Goal: Information Seeking & Learning: Learn about a topic

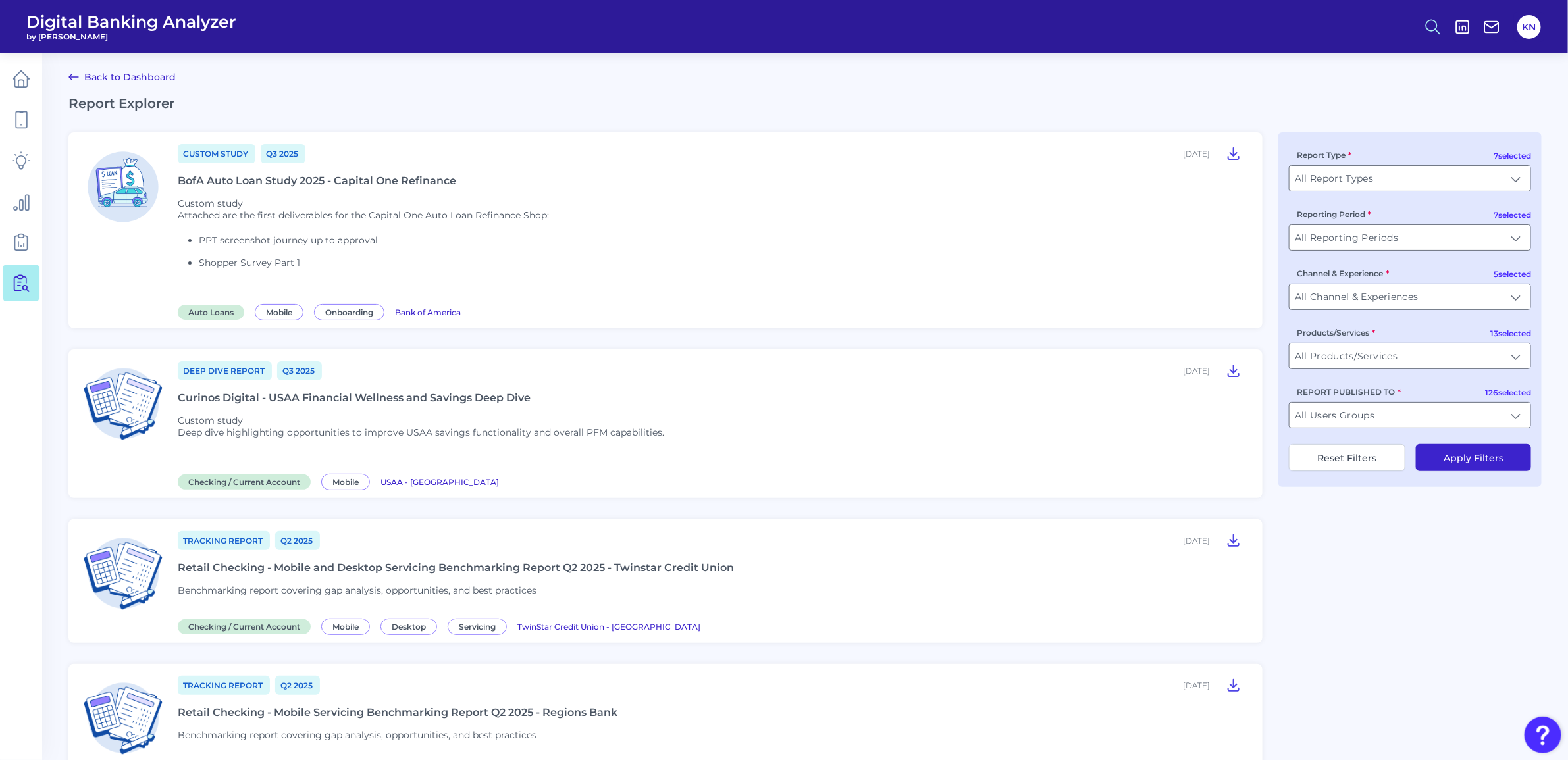
click at [1436, 24] on icon at bounding box center [1433, 27] width 19 height 19
click at [1330, 103] on button "Feature Explorer Search" at bounding box center [1368, 95] width 158 height 33
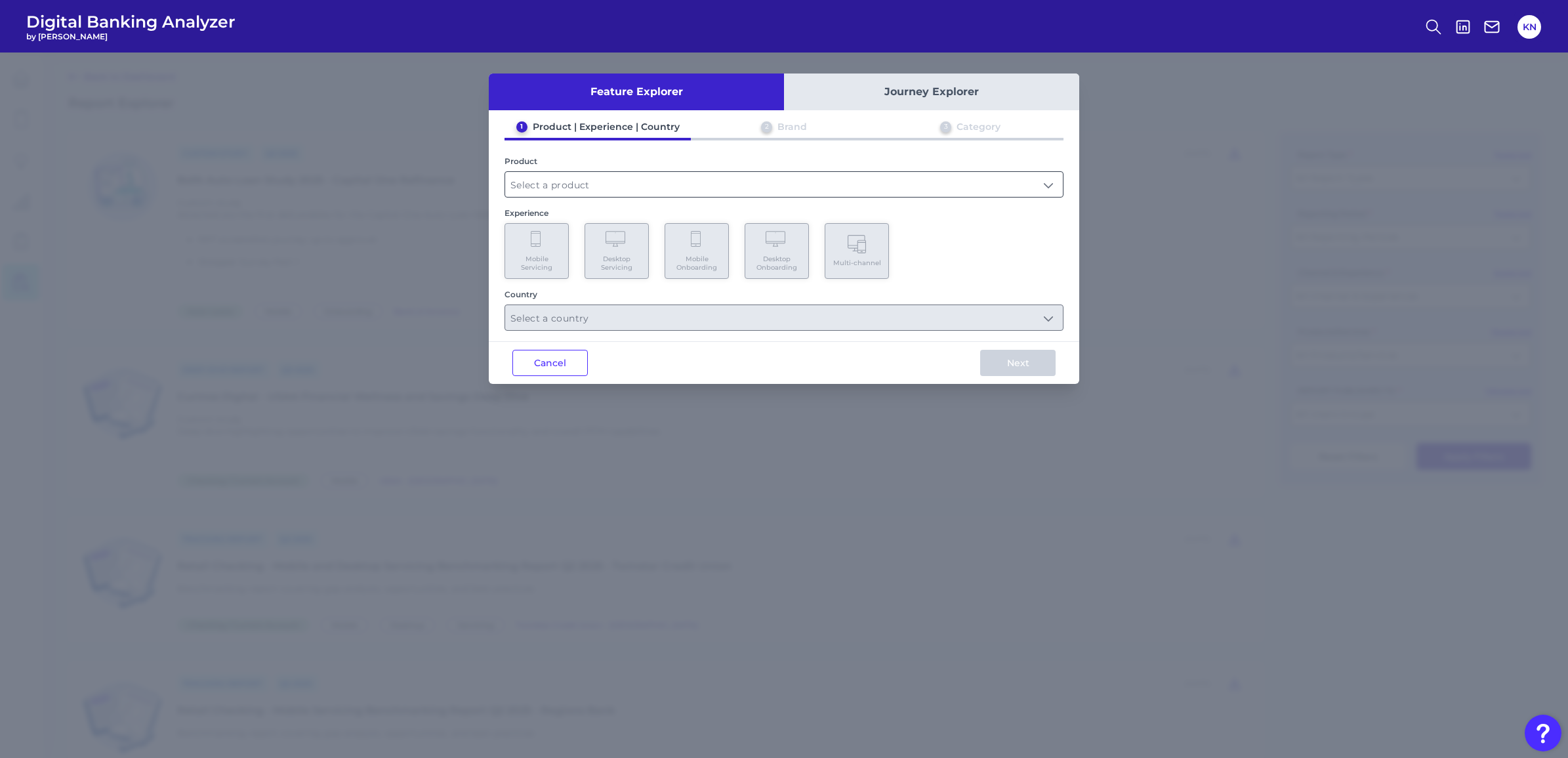
click at [609, 176] on input "text" at bounding box center [784, 184] width 558 height 25
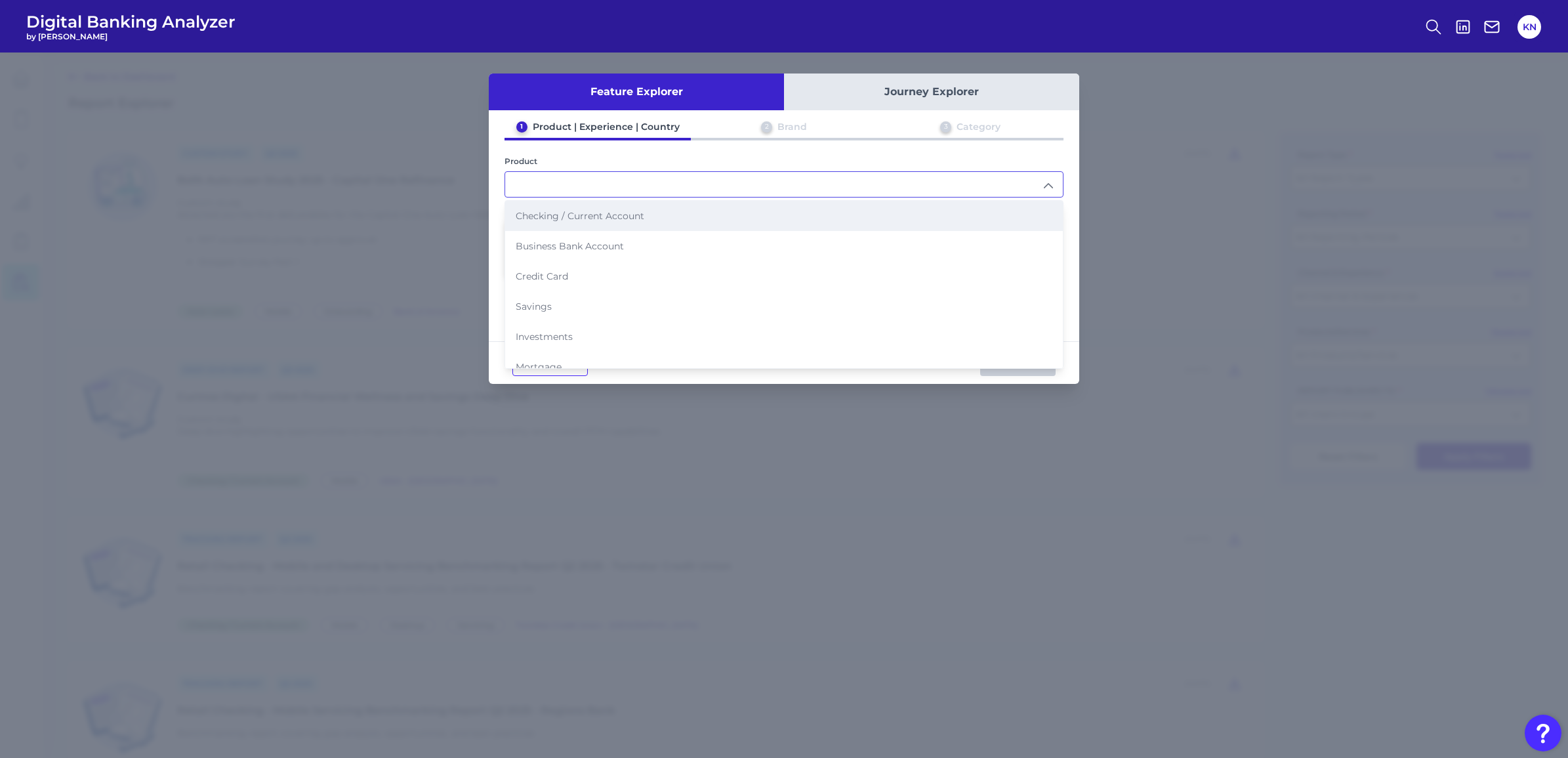
click at [608, 223] on li "Checking / Current Account" at bounding box center [784, 216] width 558 height 30
type input "Checking / Current Account"
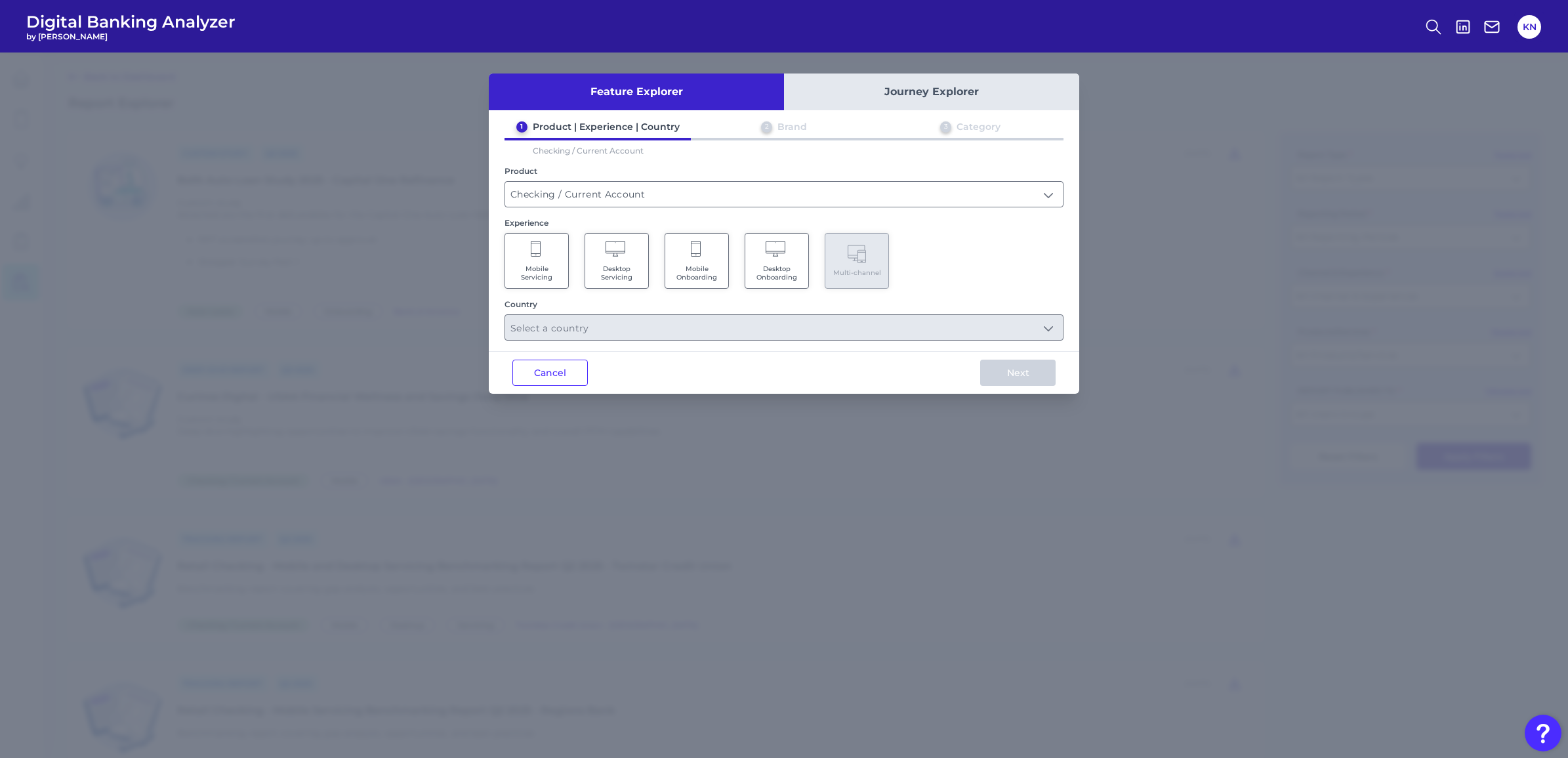
click at [543, 256] on Servicing "Mobile Servicing" at bounding box center [537, 261] width 64 height 55
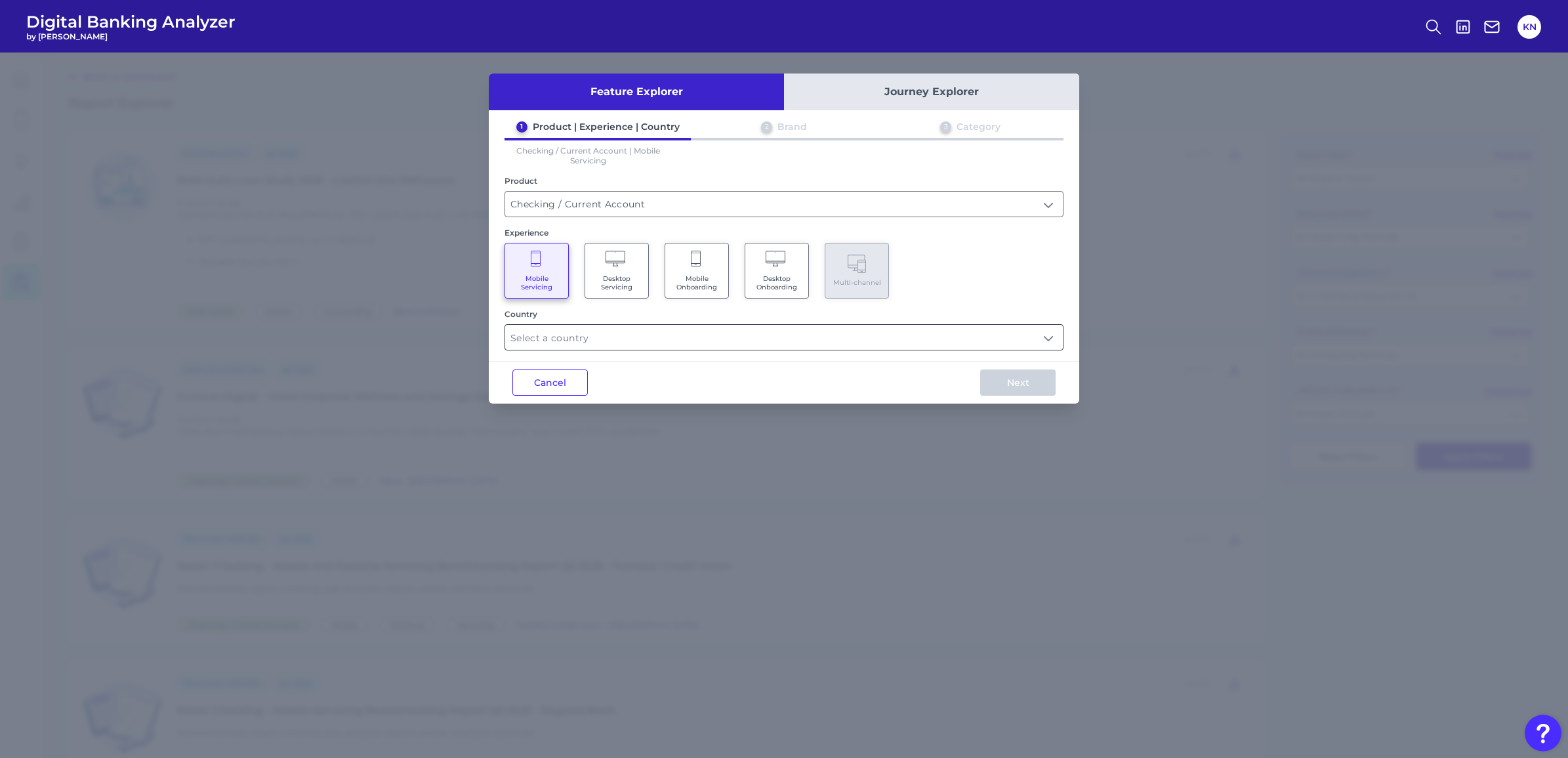
click at [585, 343] on input "text" at bounding box center [784, 337] width 558 height 25
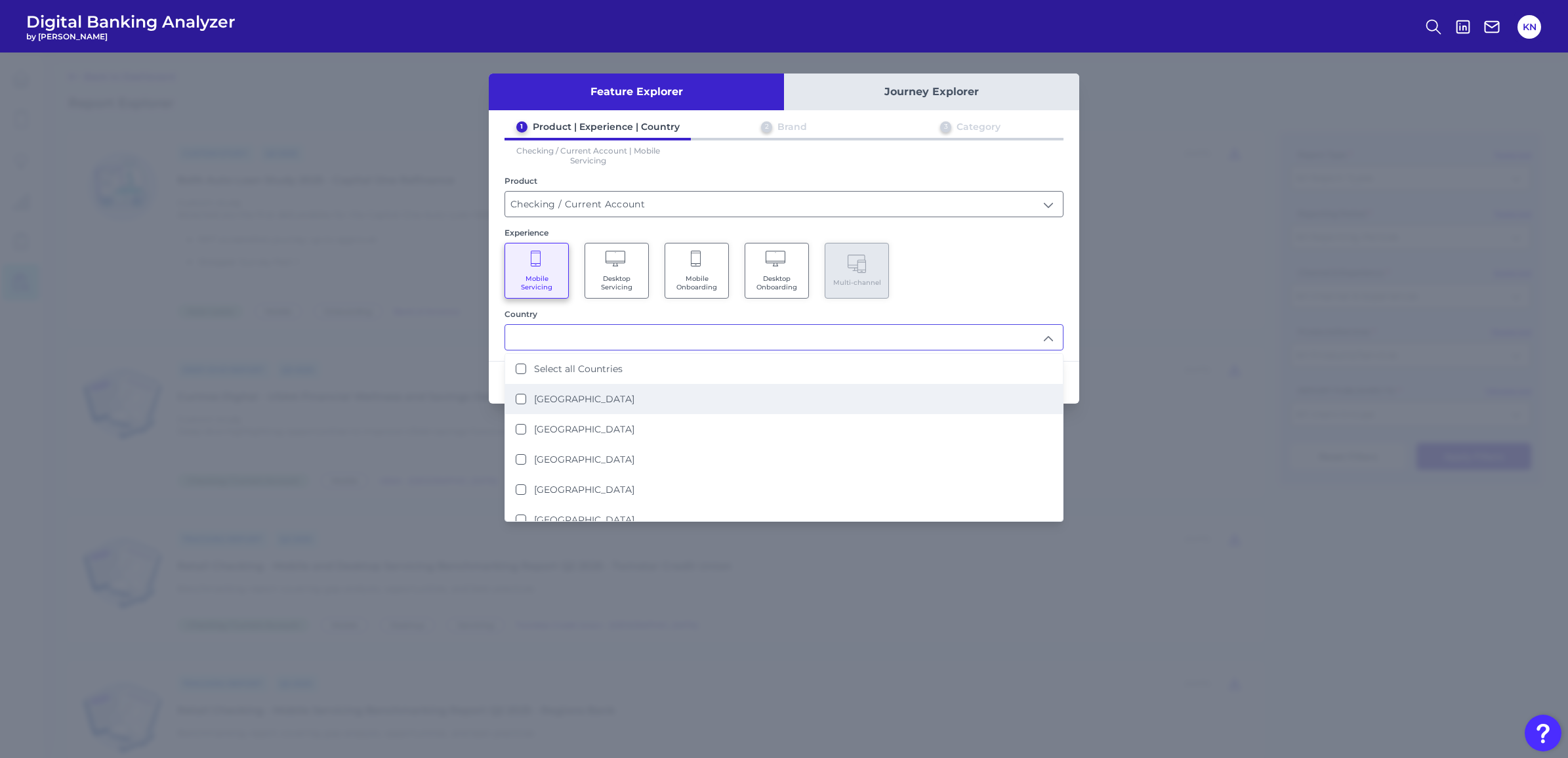
click at [591, 407] on li "[GEOGRAPHIC_DATA]" at bounding box center [784, 399] width 558 height 30
type input "[GEOGRAPHIC_DATA]"
click at [1013, 259] on div "Mobile Servicing Desktop Servicing Mobile Onboarding Desktop Onboarding Multi-c…" at bounding box center [784, 271] width 559 height 55
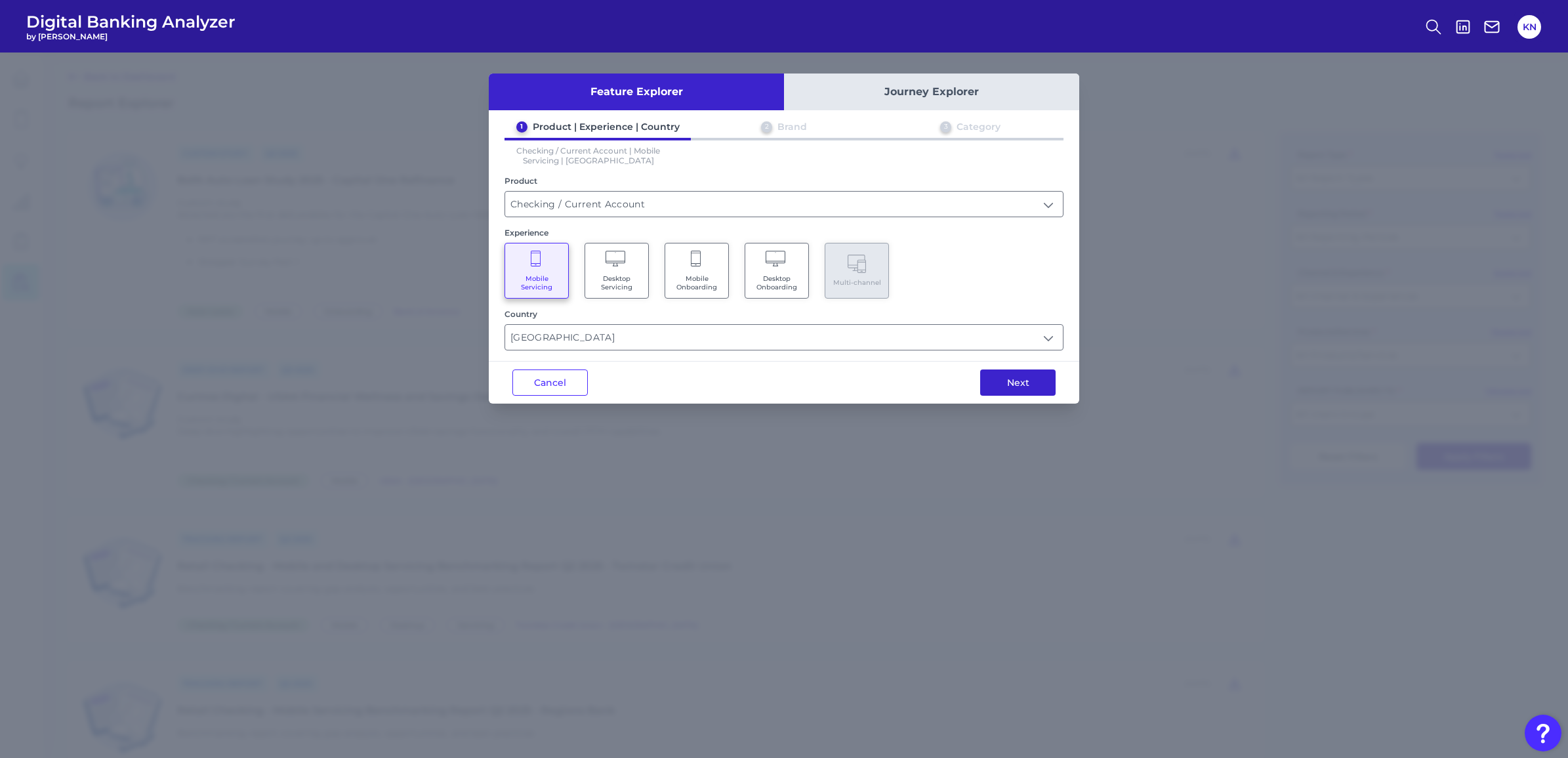
click at [1025, 387] on button "Next" at bounding box center [1017, 382] width 76 height 26
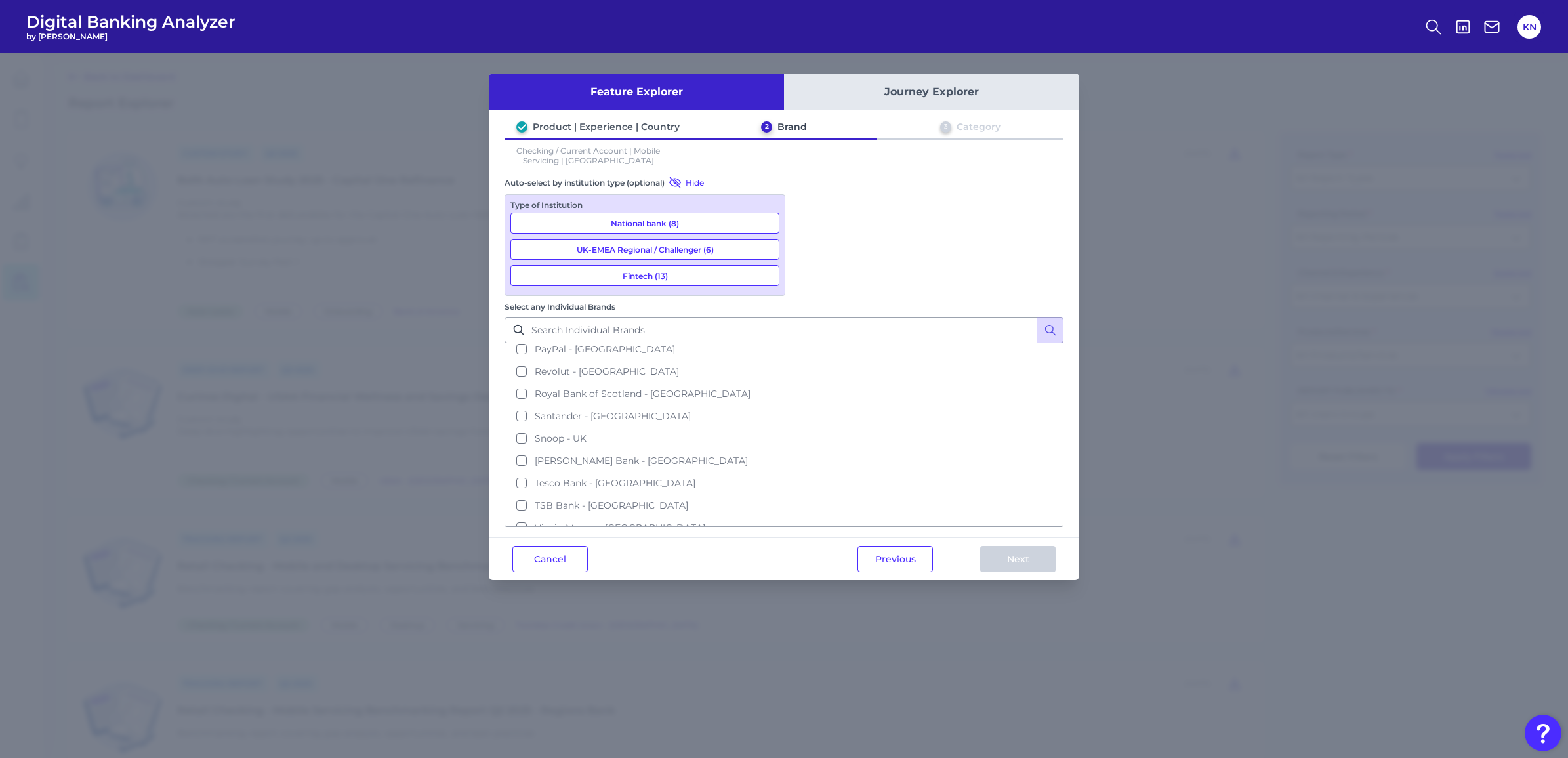
scroll to position [433, 0]
click at [696, 474] on span "Tesco Bank - [GEOGRAPHIC_DATA]" at bounding box center [615, 480] width 160 height 12
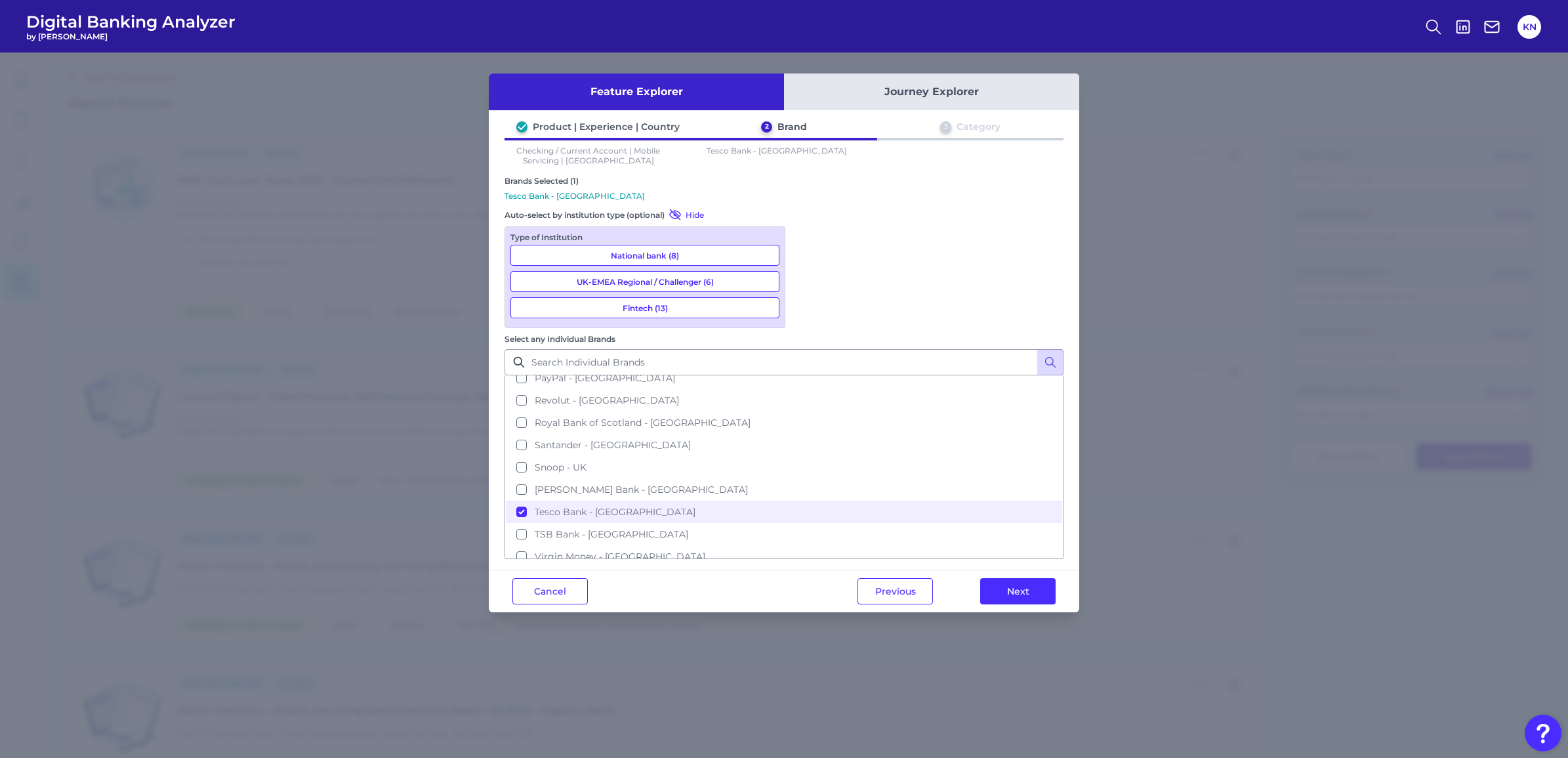
click at [1008, 578] on button "Next" at bounding box center [1017, 591] width 76 height 26
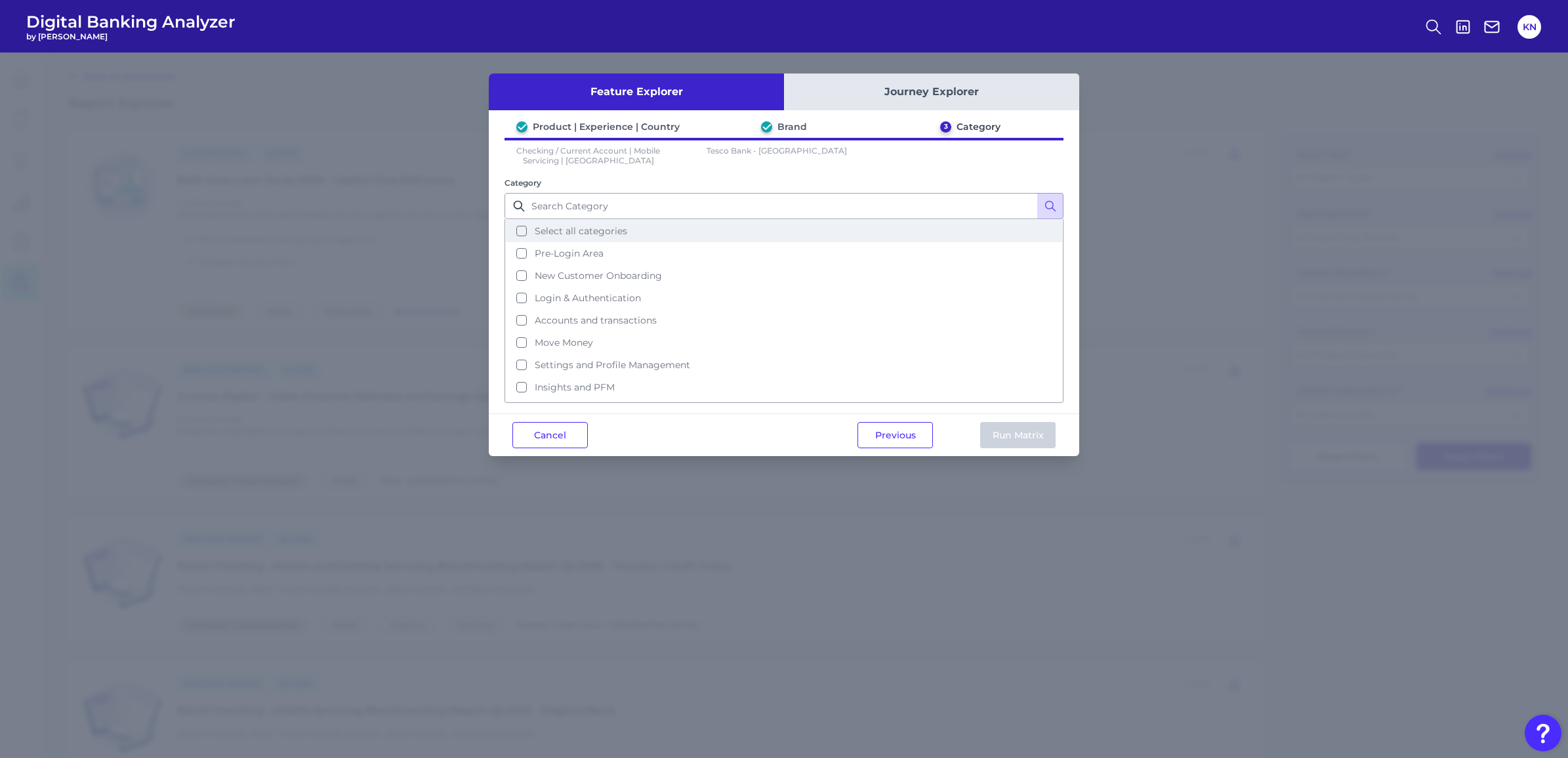
click at [602, 225] on span "Select all categories" at bounding box center [580, 231] width 92 height 12
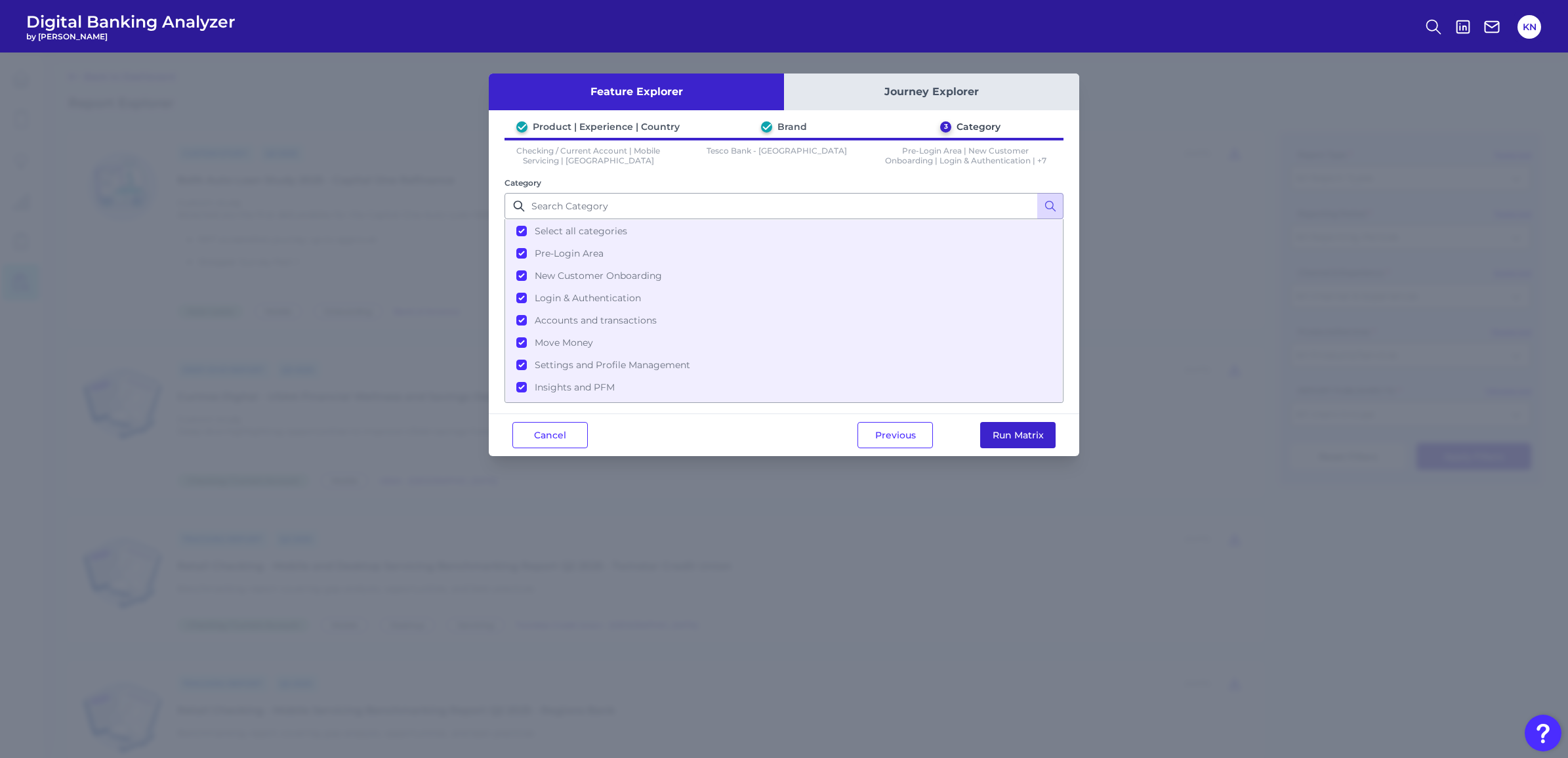
click at [1038, 438] on button "Run Matrix" at bounding box center [1017, 435] width 76 height 26
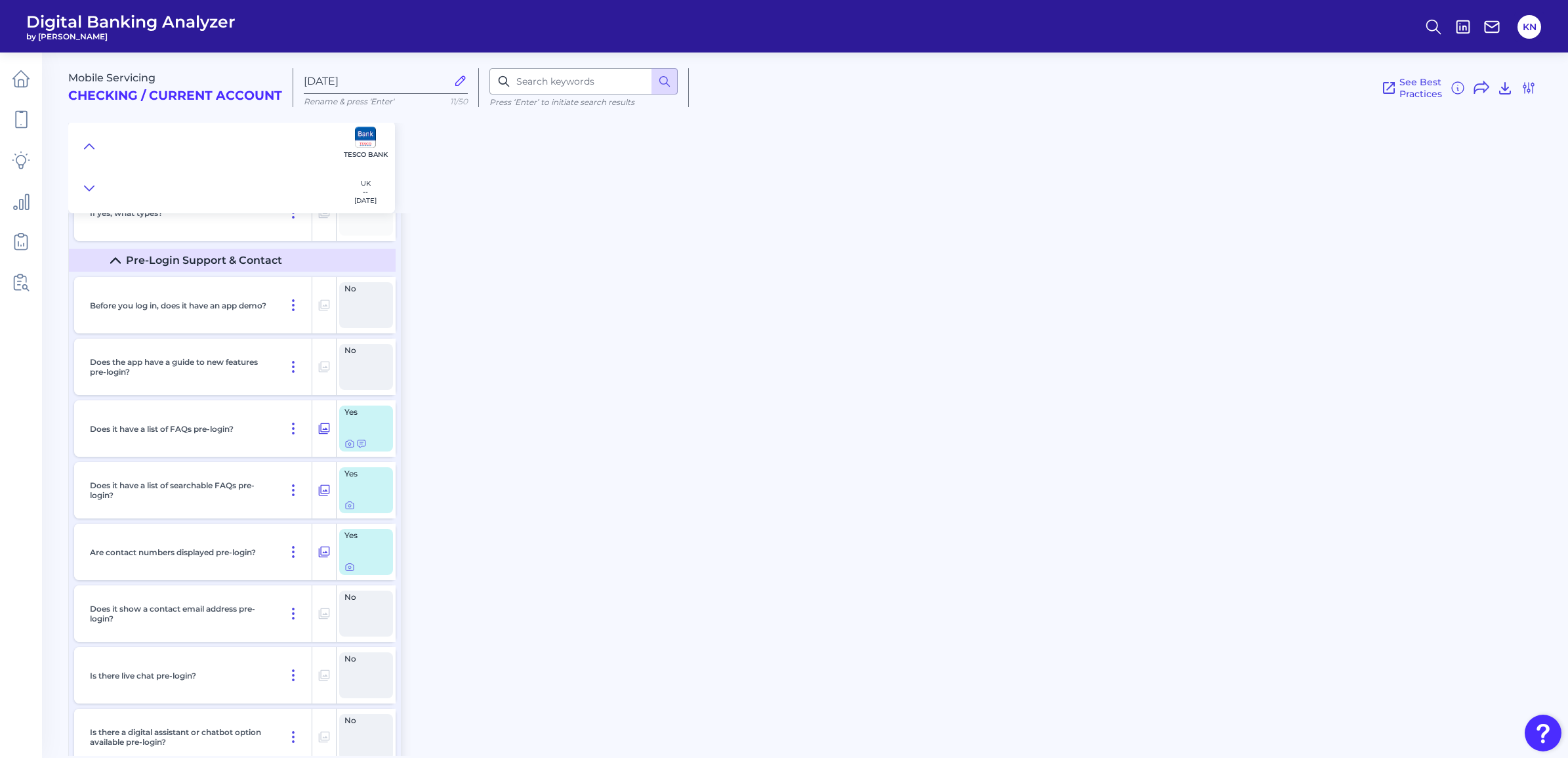
scroll to position [574, 0]
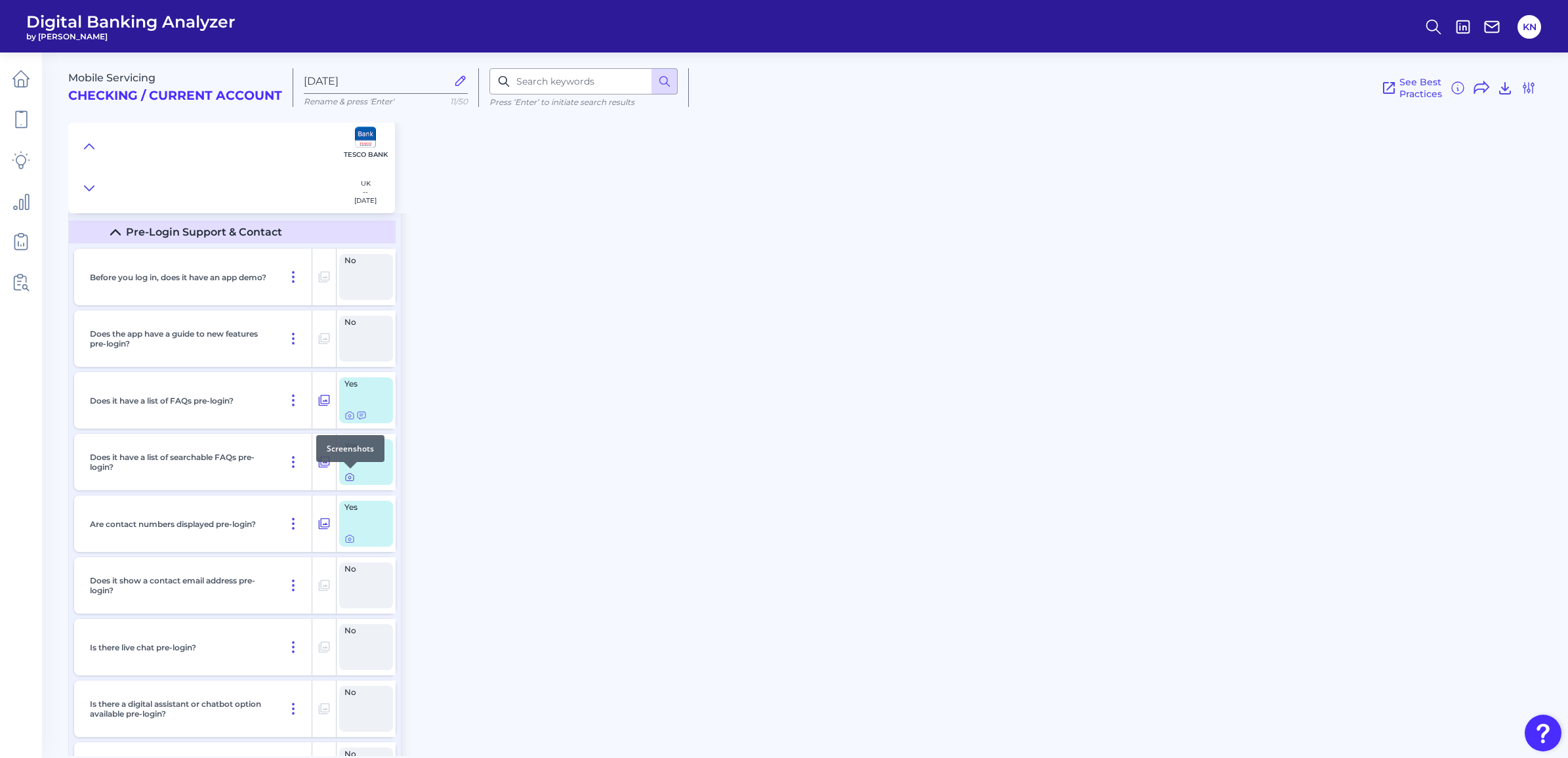
click at [351, 476] on icon at bounding box center [350, 478] width 3 height 3
click at [349, 477] on icon at bounding box center [349, 477] width 10 height 10
click at [351, 411] on div at bounding box center [351, 407] width 13 height 13
click at [349, 415] on icon at bounding box center [350, 416] width 3 height 3
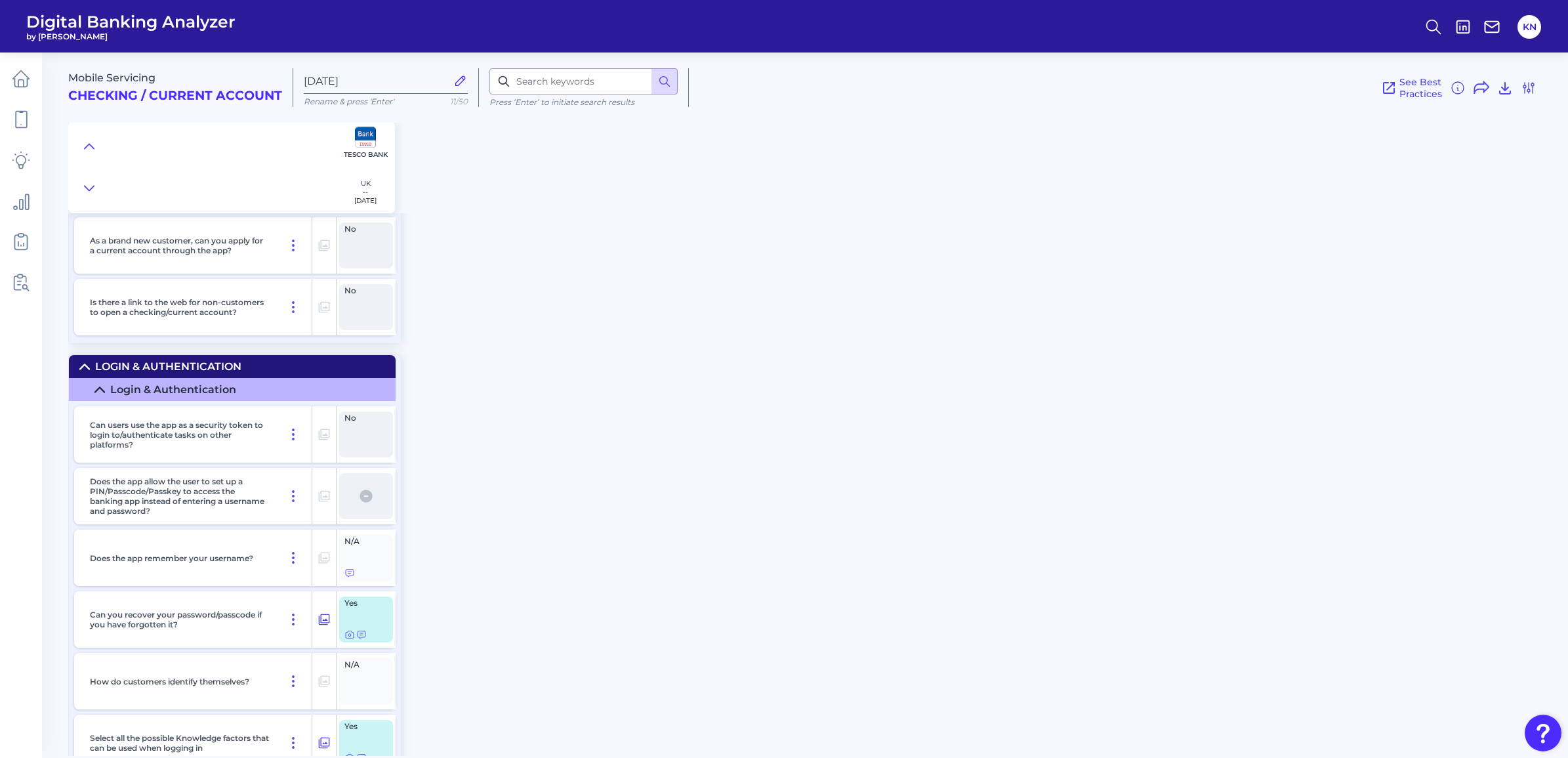
scroll to position [1722, 0]
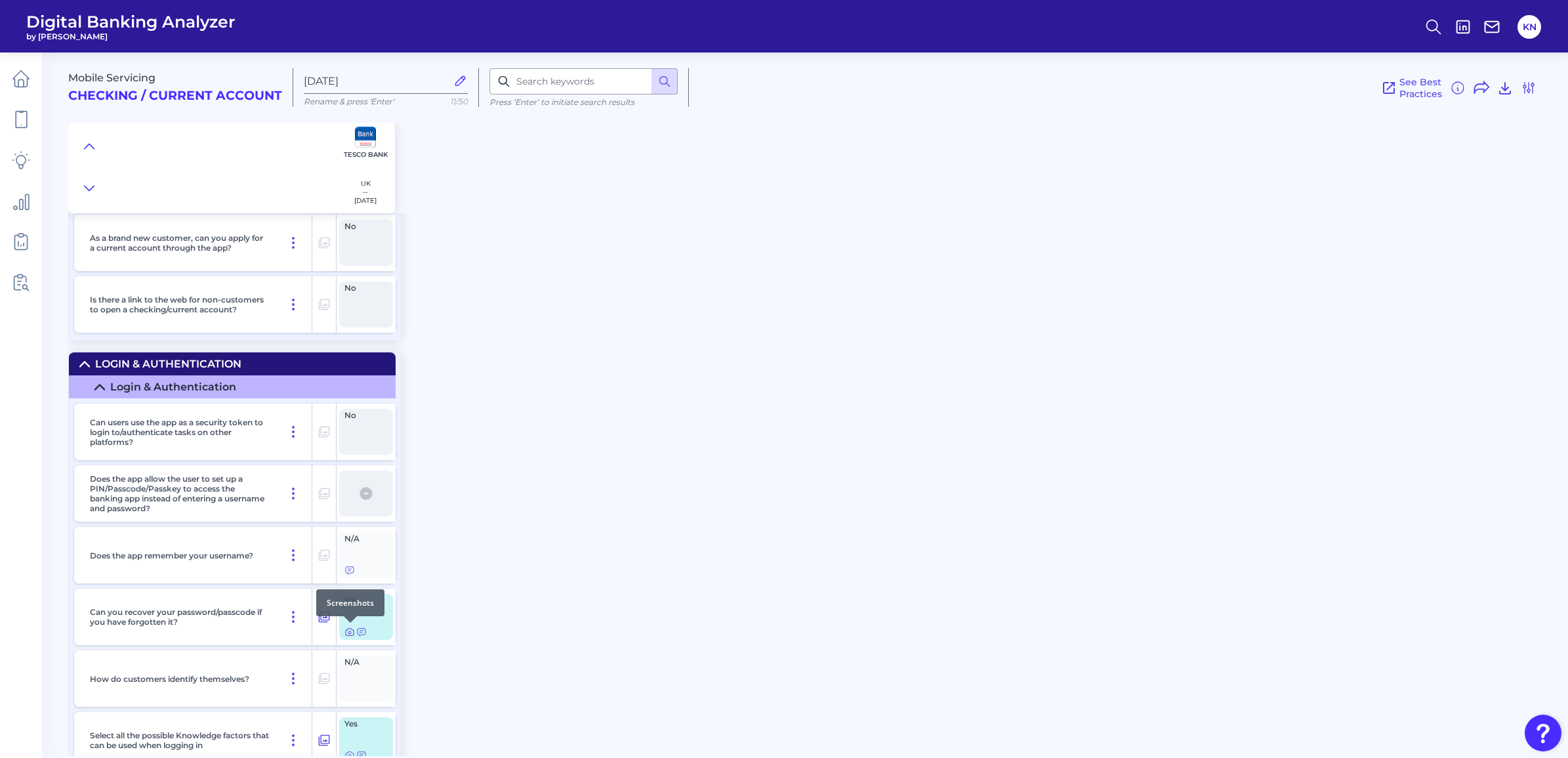
click at [349, 631] on icon at bounding box center [350, 633] width 3 height 3
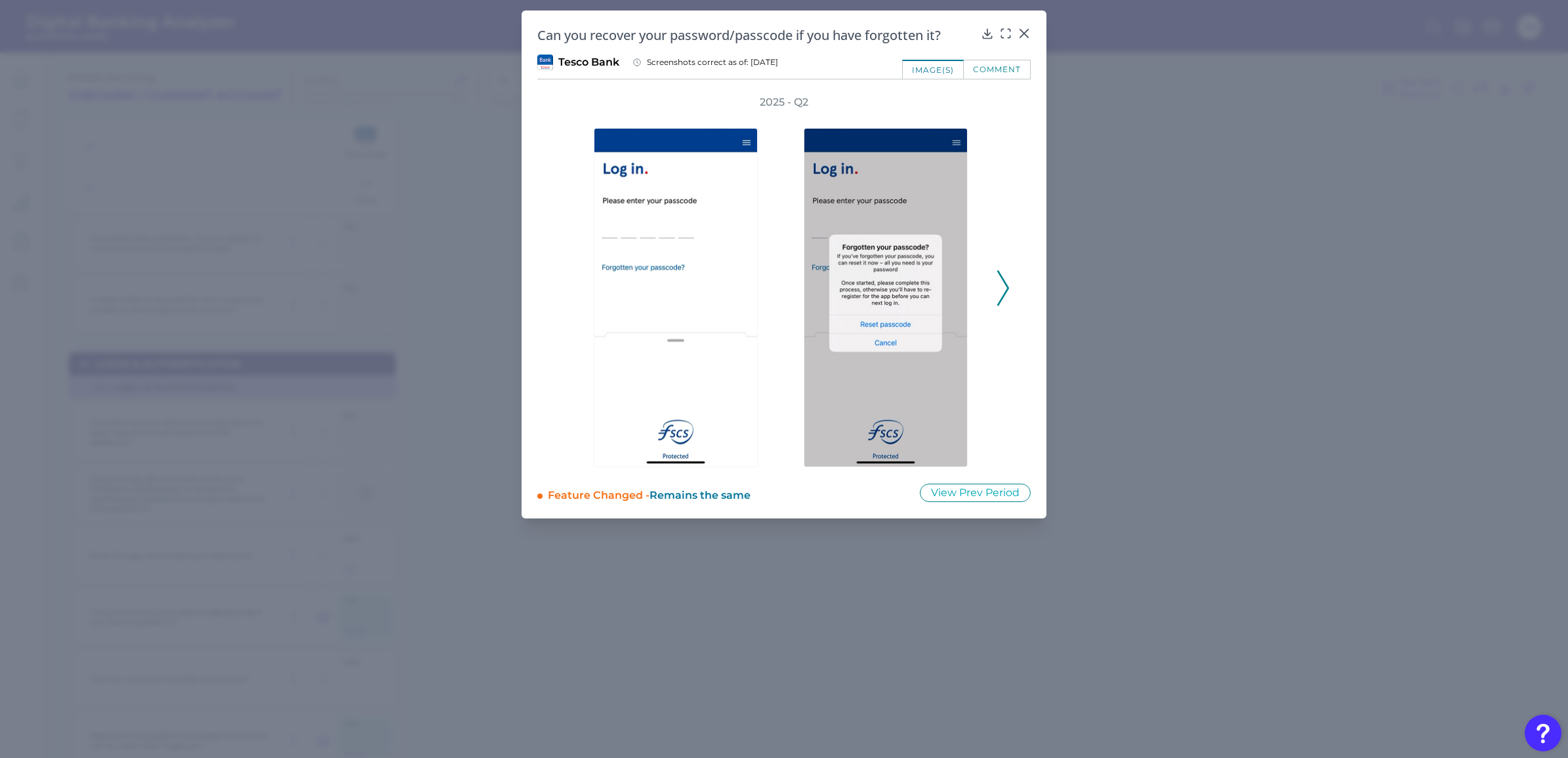
click at [1005, 290] on polyline at bounding box center [1002, 288] width 10 height 34
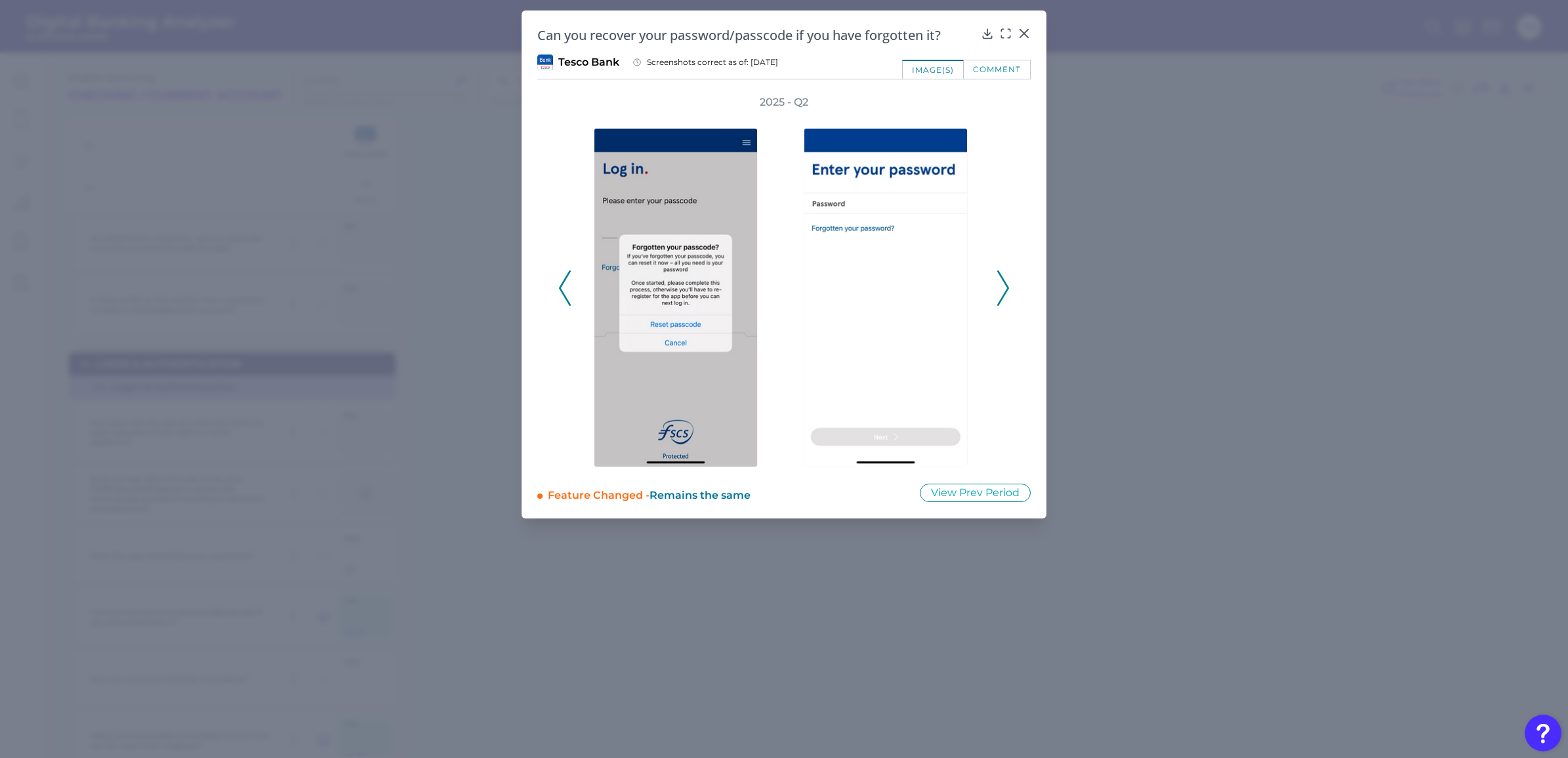
click at [1005, 290] on polyline at bounding box center [1002, 288] width 10 height 34
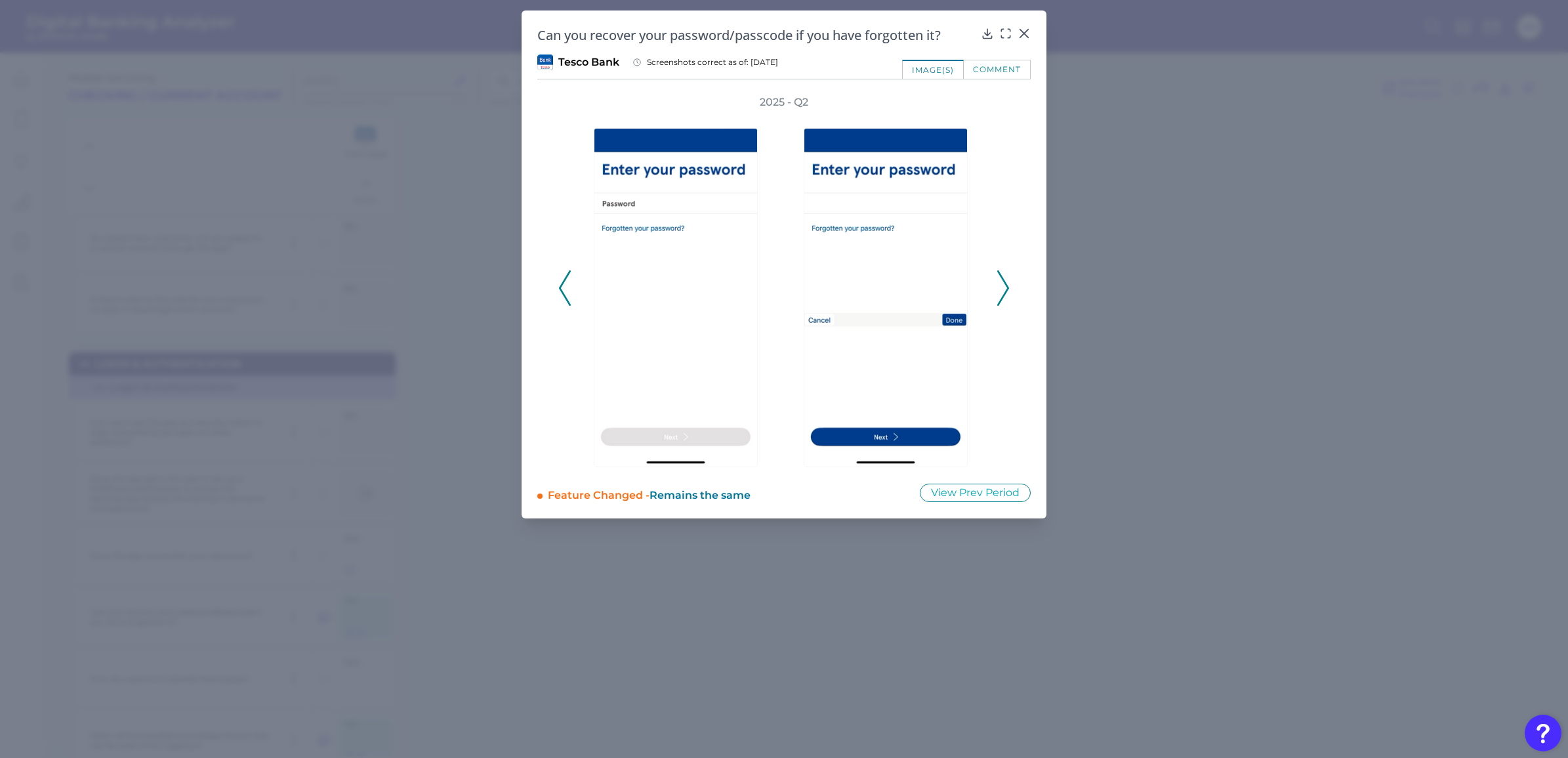
click at [1005, 290] on polyline at bounding box center [1002, 288] width 10 height 34
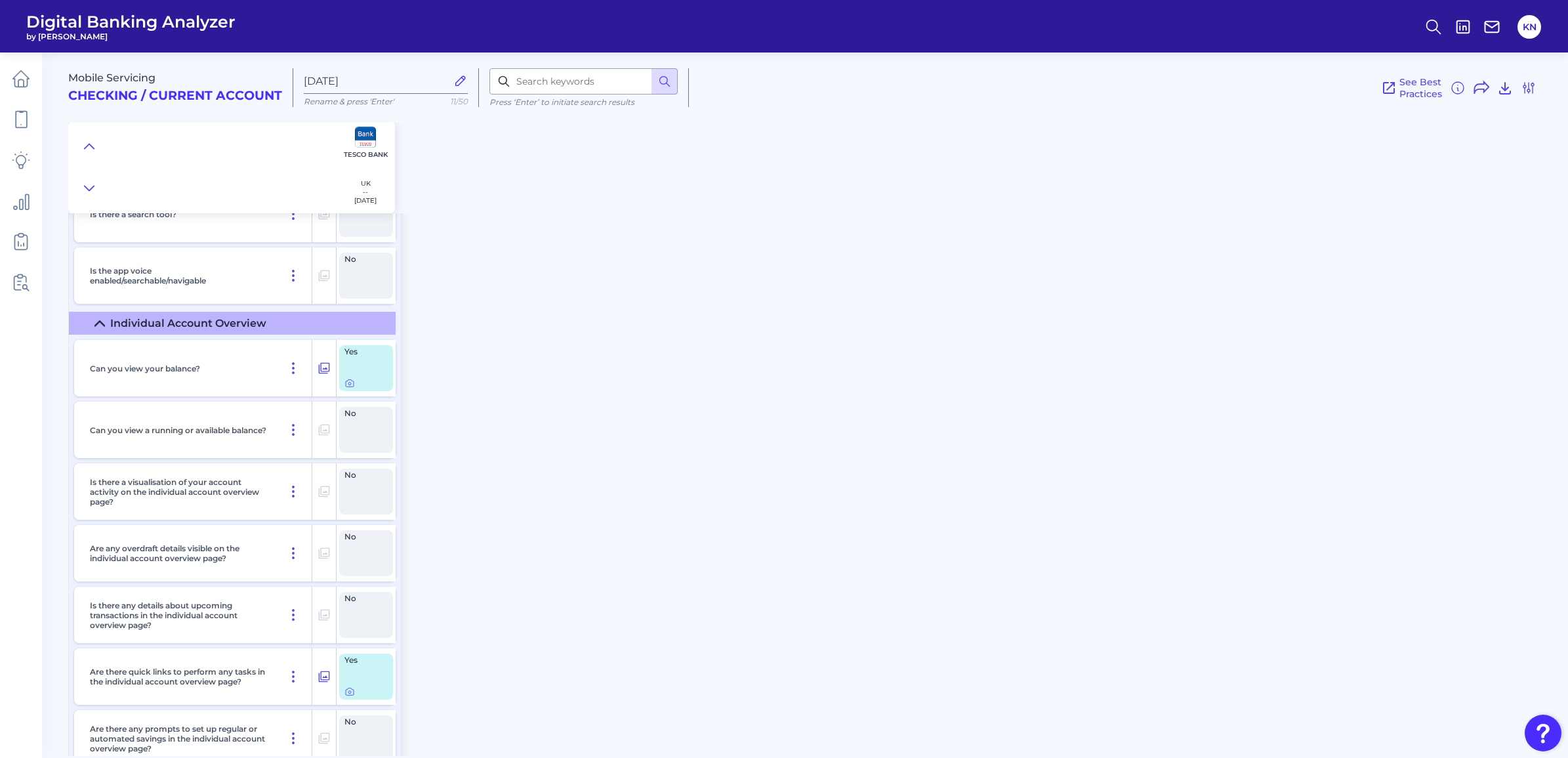
scroll to position [3527, 0]
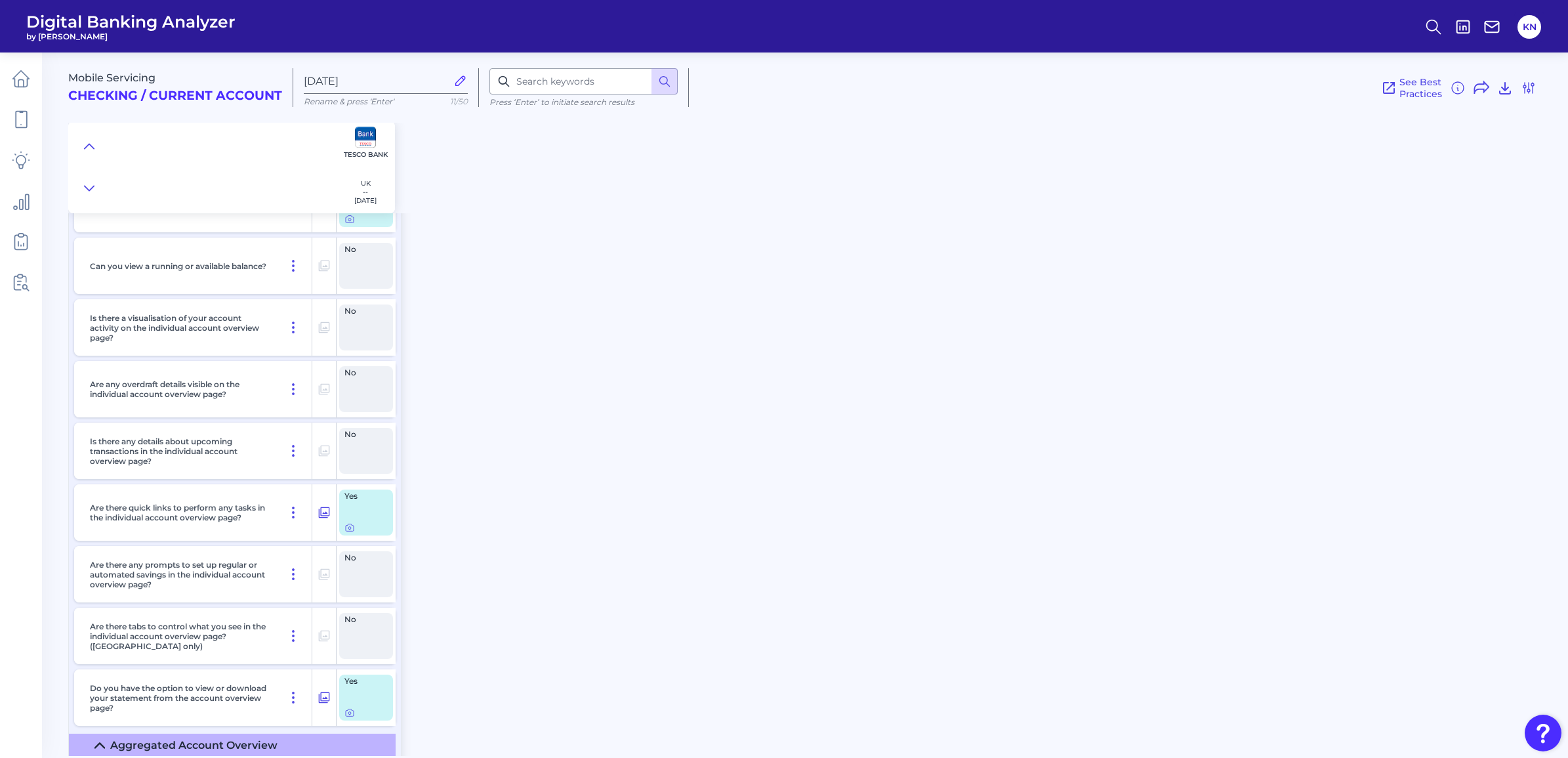
drag, startPoint x: 292, startPoint y: 407, endPoint x: 597, endPoint y: 379, distance: 306.3
click at [597, 379] on div "Mobile Servicing Checking / Current Account [DATE] Rename & press 'Enter' 11/50…" at bounding box center [818, 399] width 1500 height 713
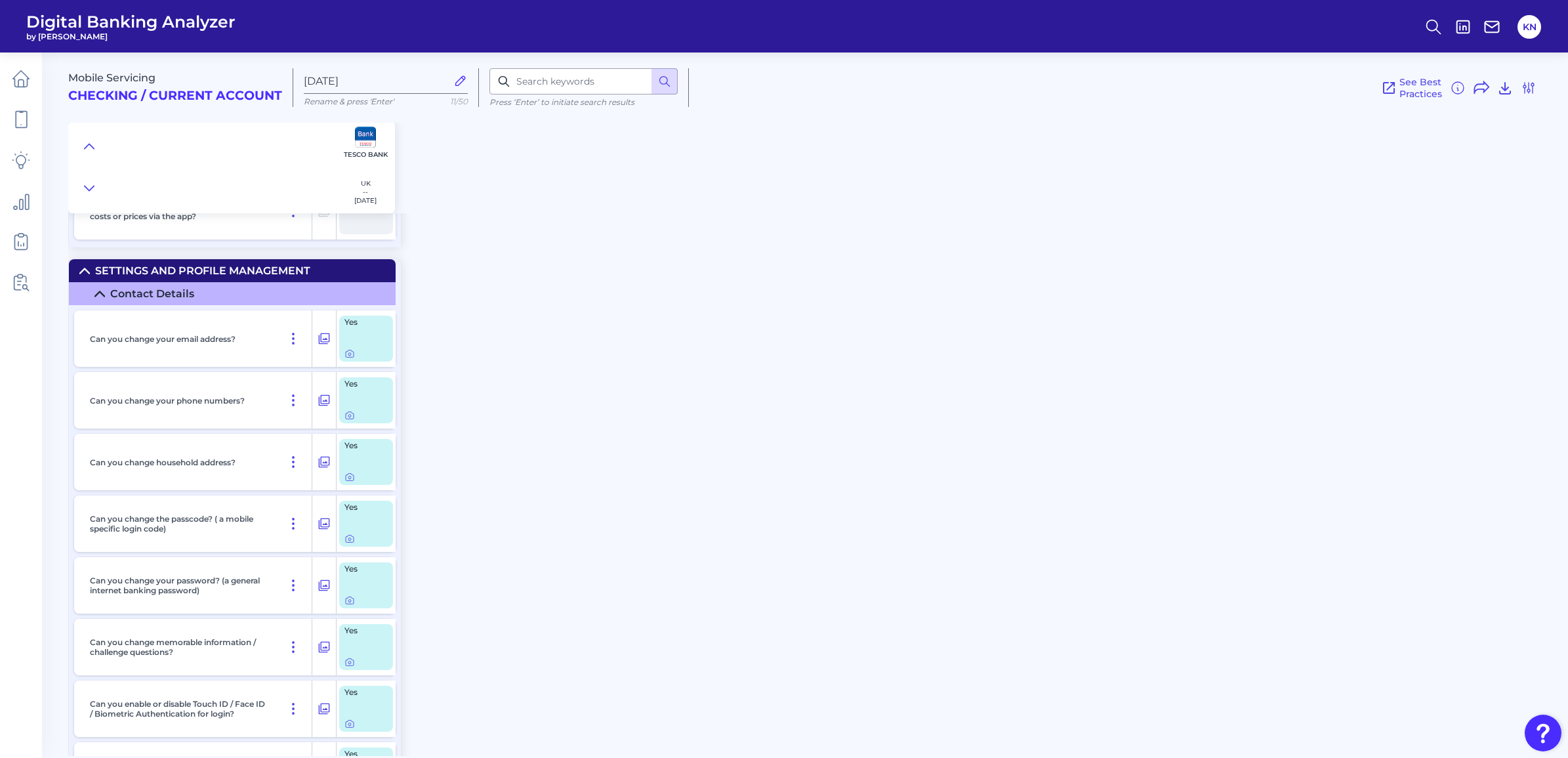
scroll to position [12056, 0]
click at [349, 533] on icon at bounding box center [349, 538] width 10 height 10
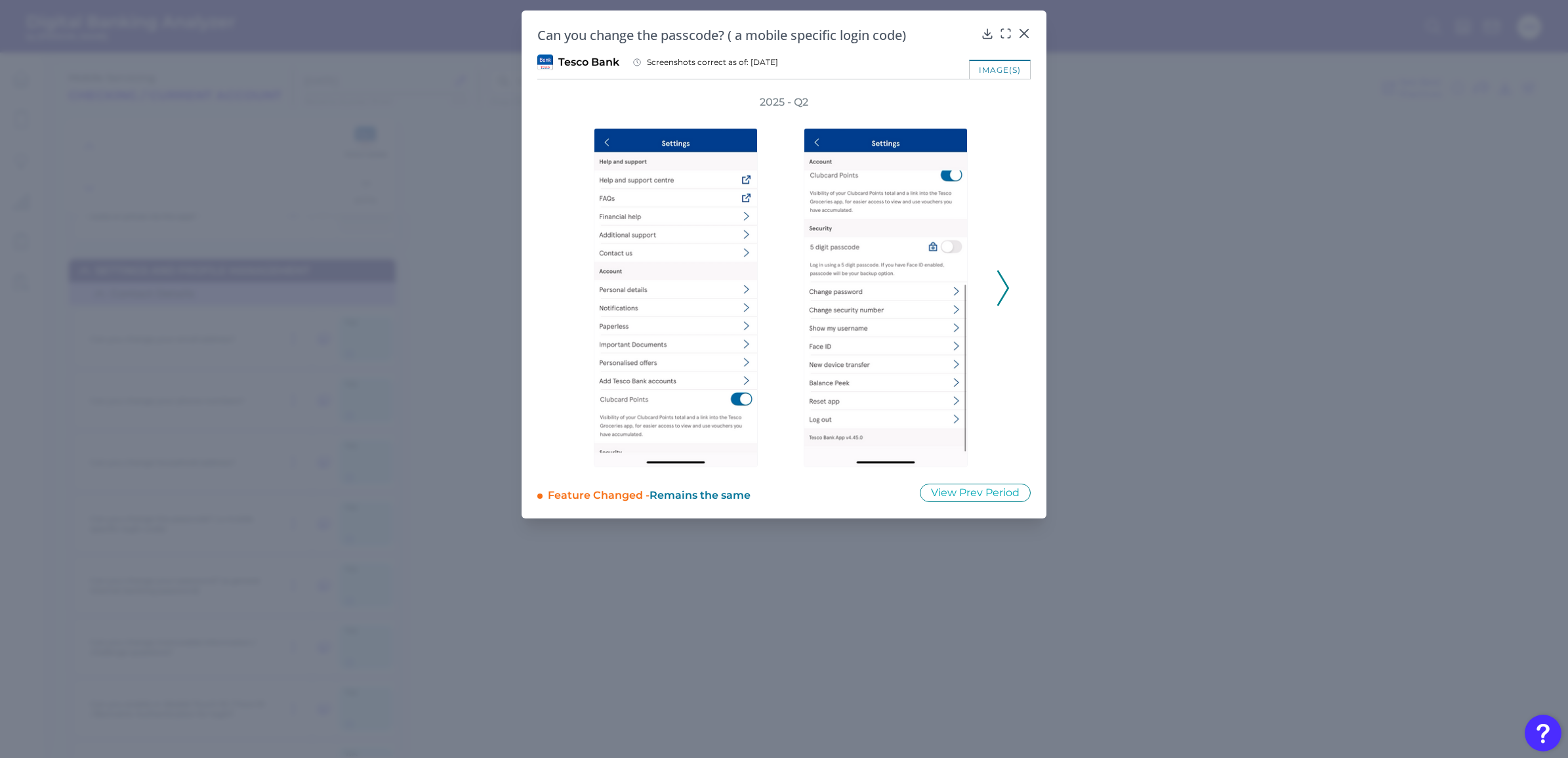
click at [1001, 281] on icon at bounding box center [1003, 288] width 12 height 35
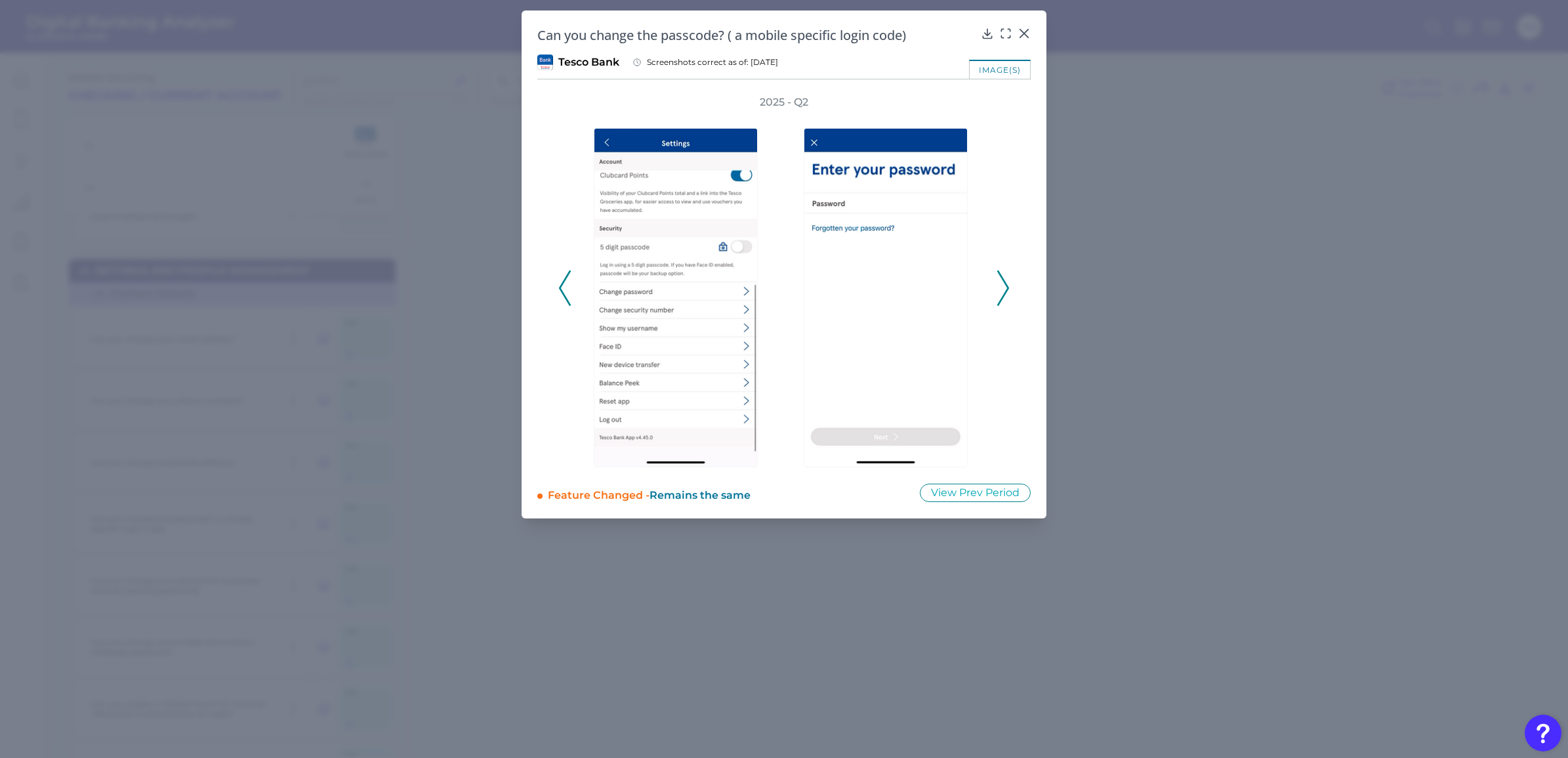
click at [1001, 281] on icon at bounding box center [1003, 288] width 12 height 35
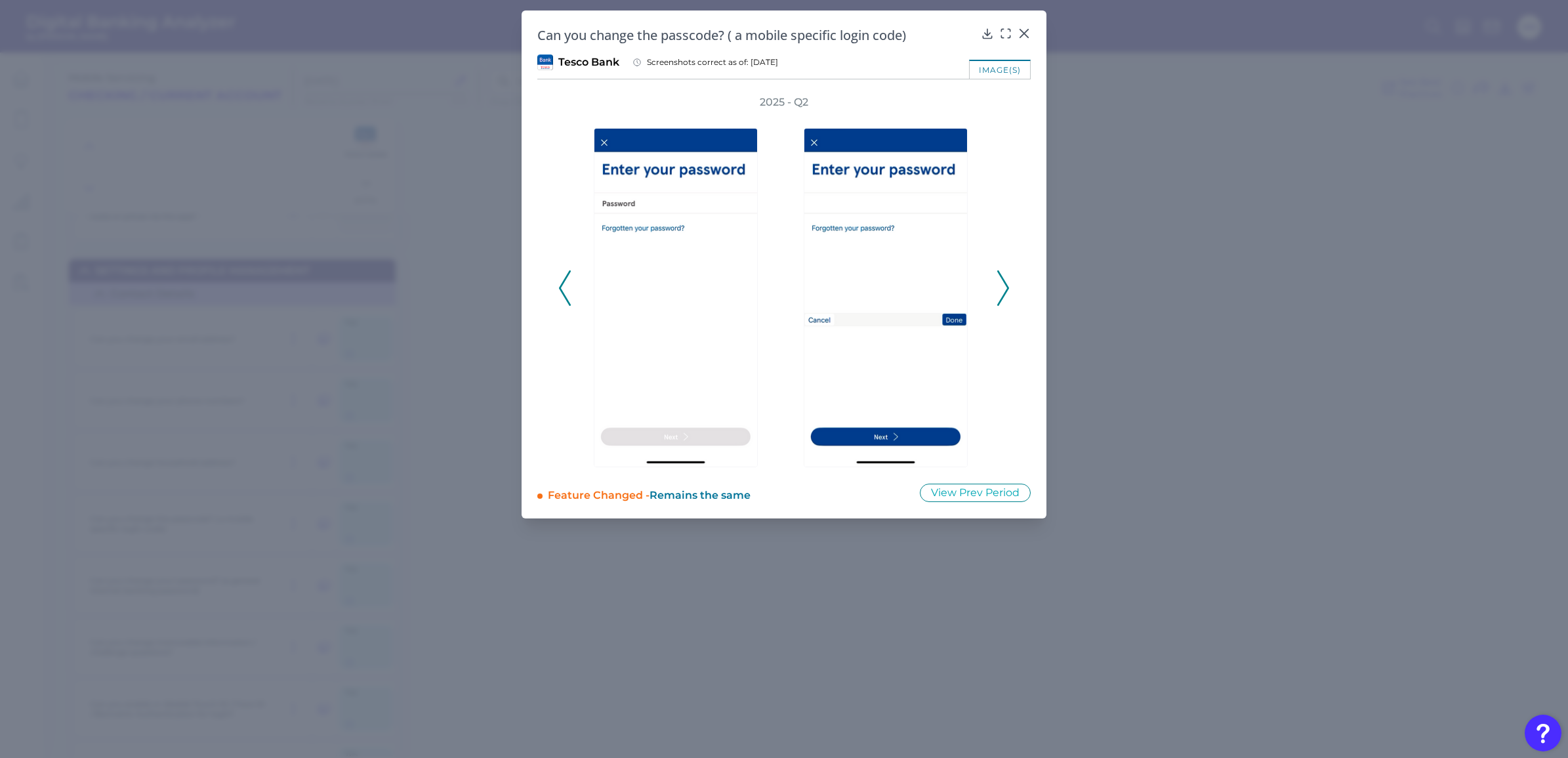
click at [1001, 281] on icon at bounding box center [1003, 288] width 12 height 35
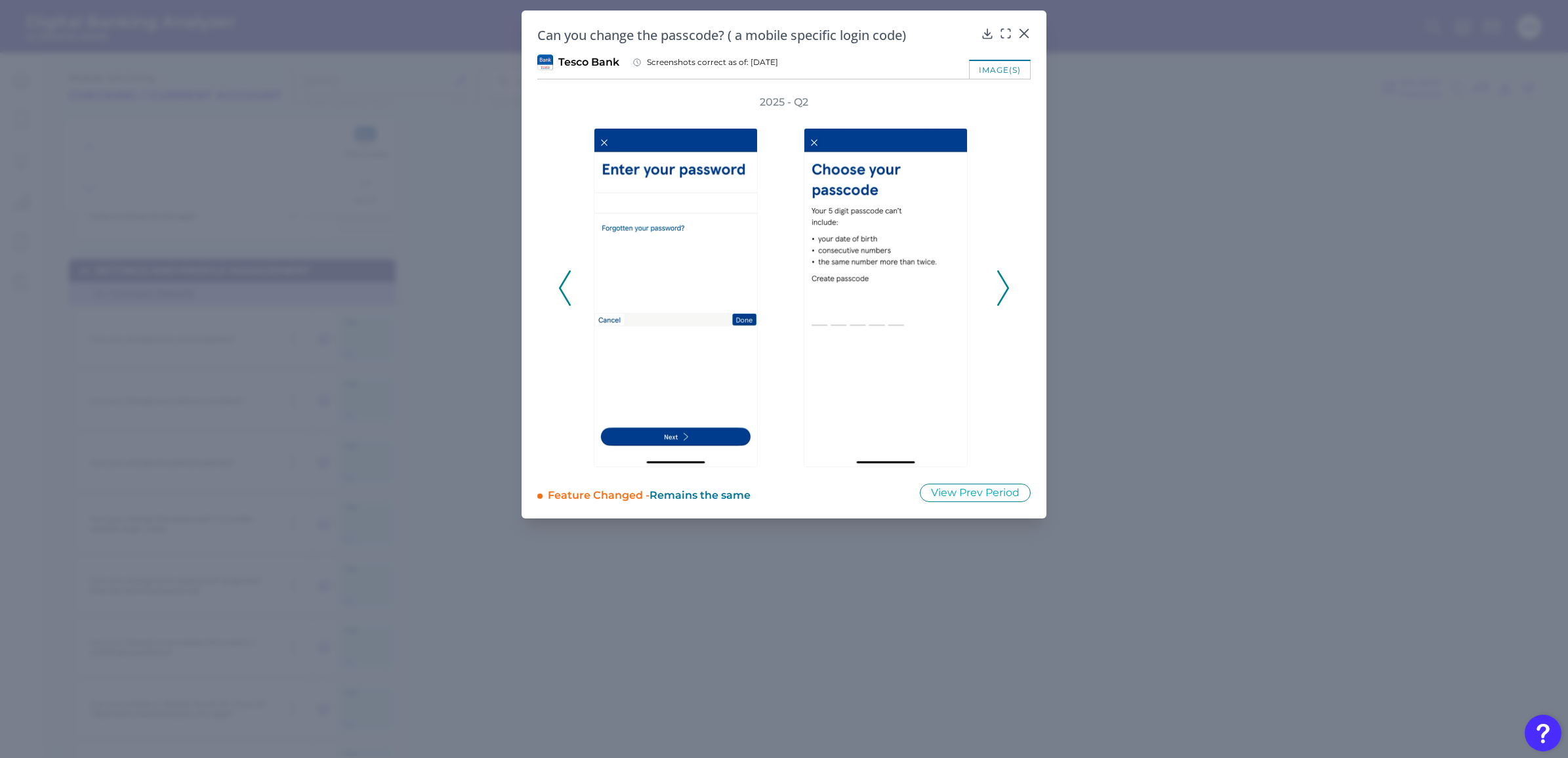
click at [1001, 281] on icon at bounding box center [1003, 288] width 12 height 35
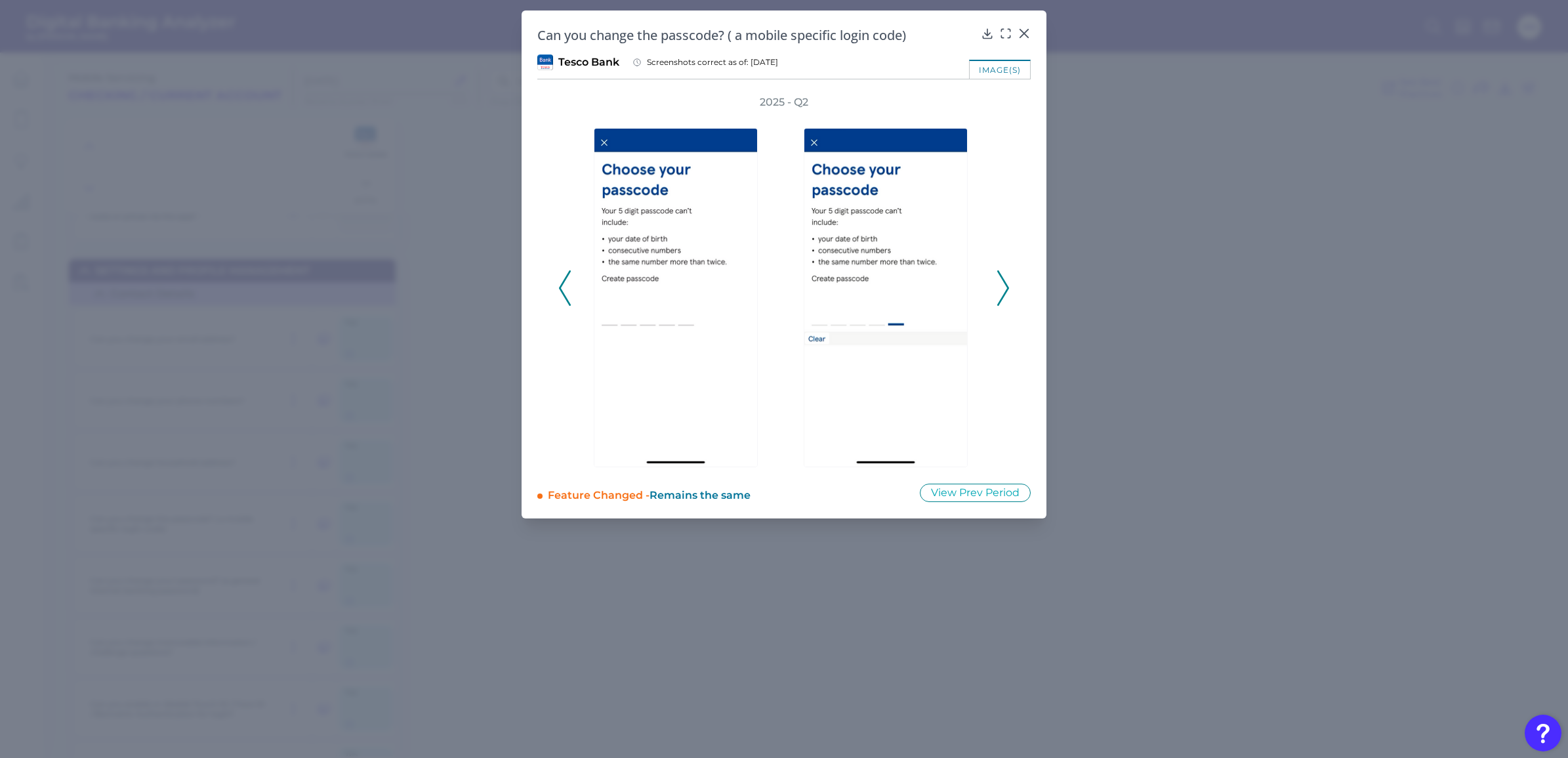
click at [1001, 281] on icon at bounding box center [1003, 288] width 12 height 35
click at [568, 286] on icon at bounding box center [565, 288] width 12 height 35
click at [567, 286] on icon at bounding box center [565, 288] width 12 height 35
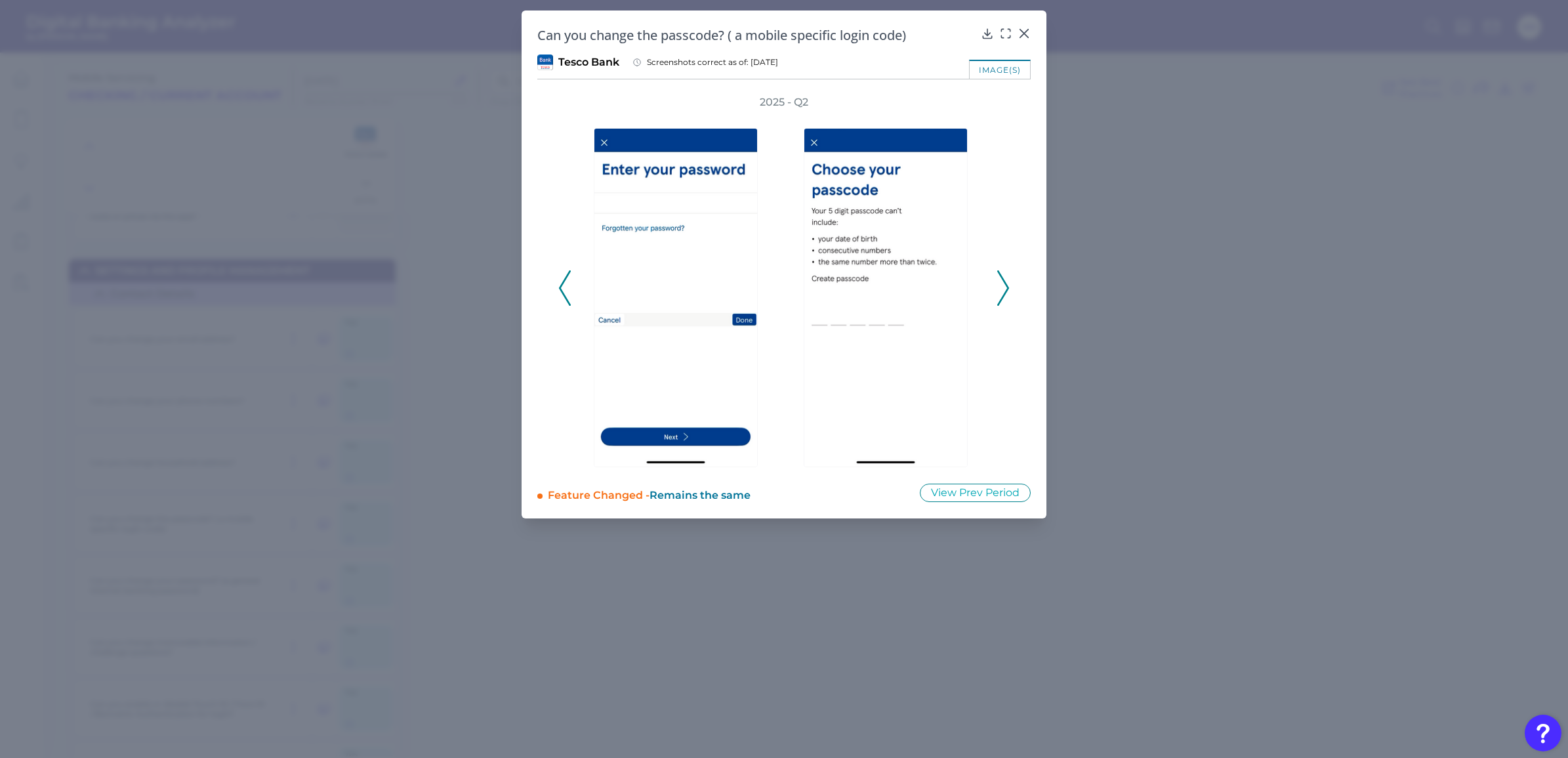
click at [567, 286] on icon at bounding box center [565, 288] width 12 height 35
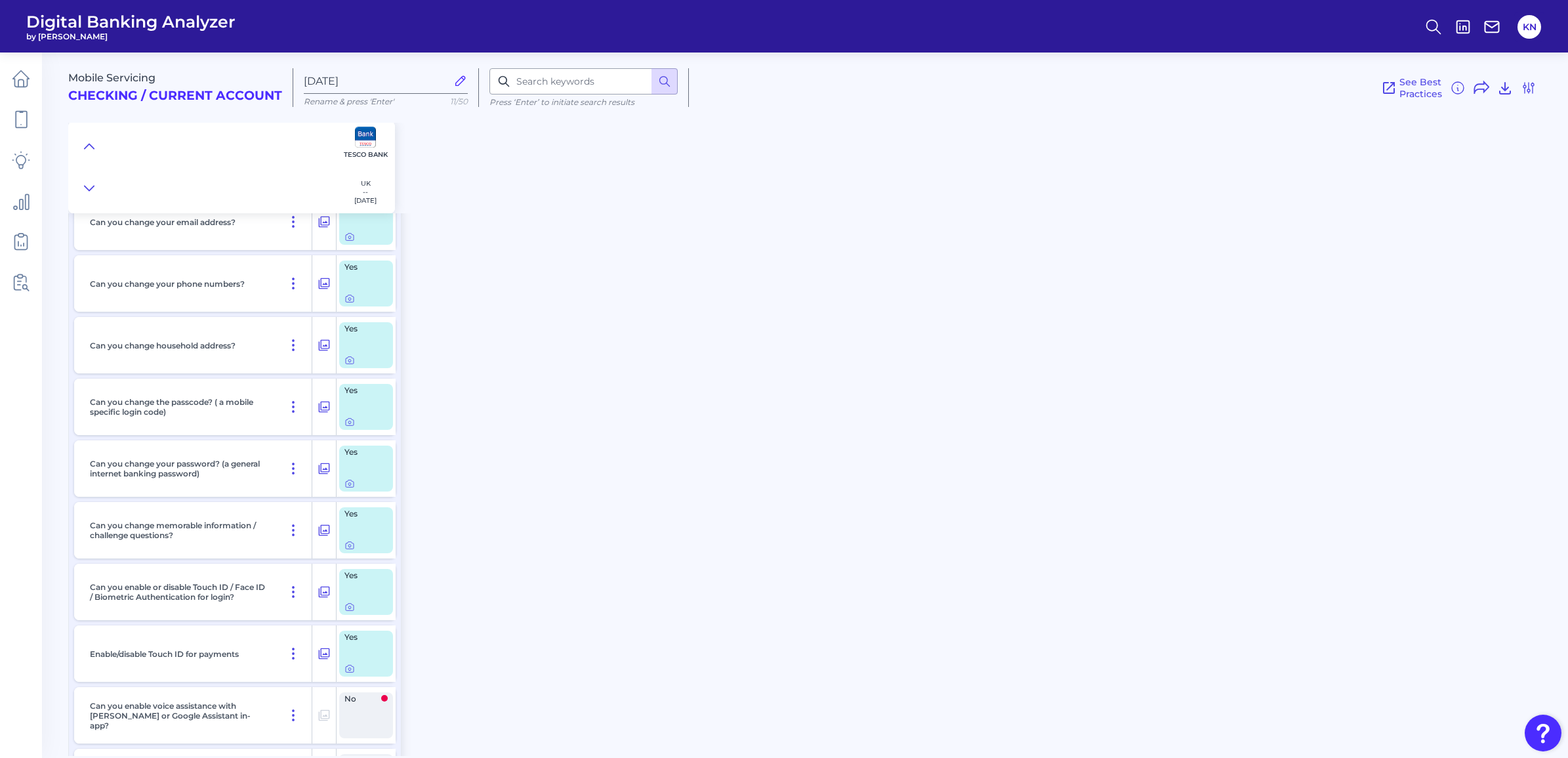
scroll to position [12220, 0]
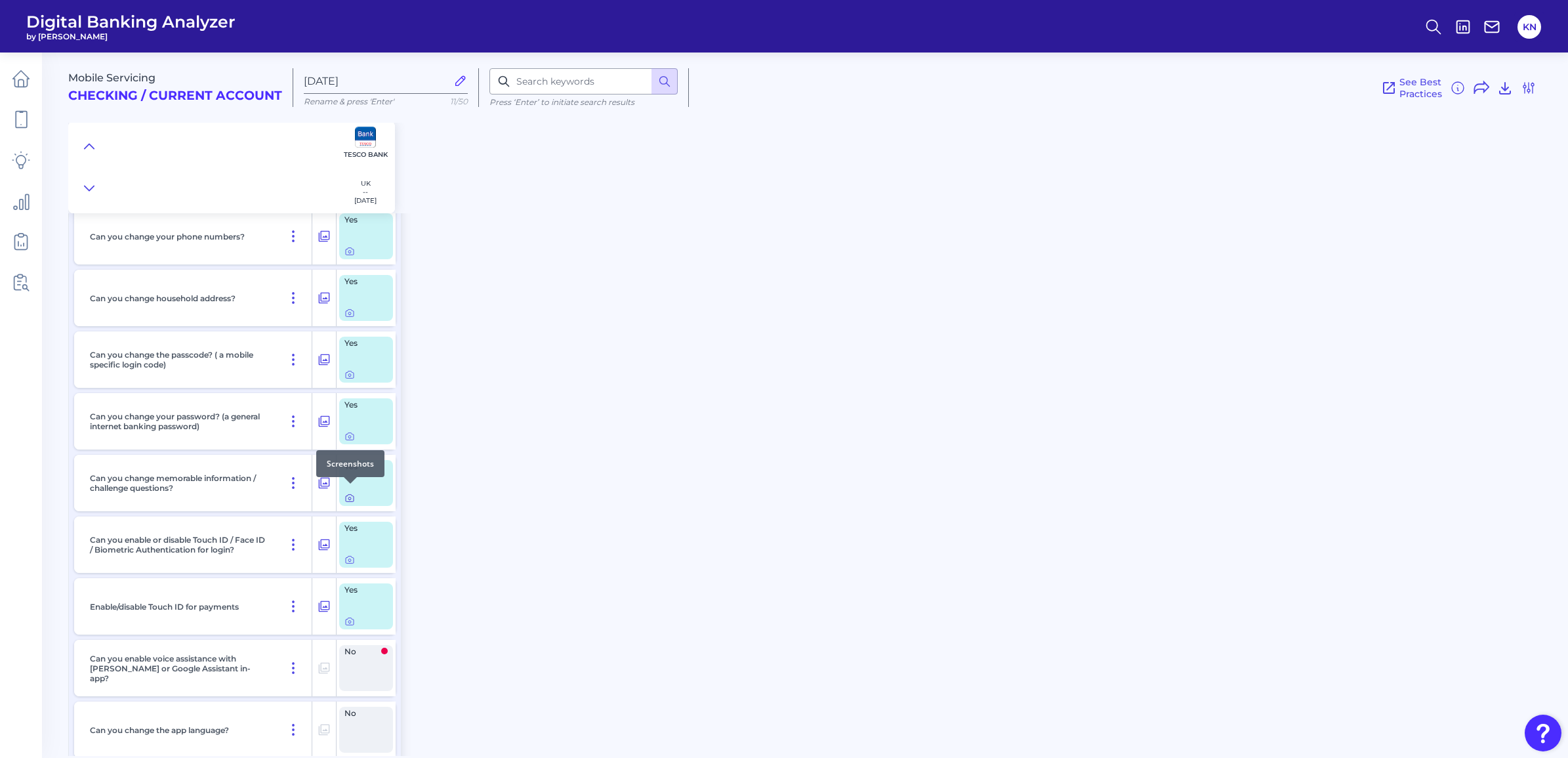
click at [348, 493] on icon at bounding box center [349, 498] width 10 height 10
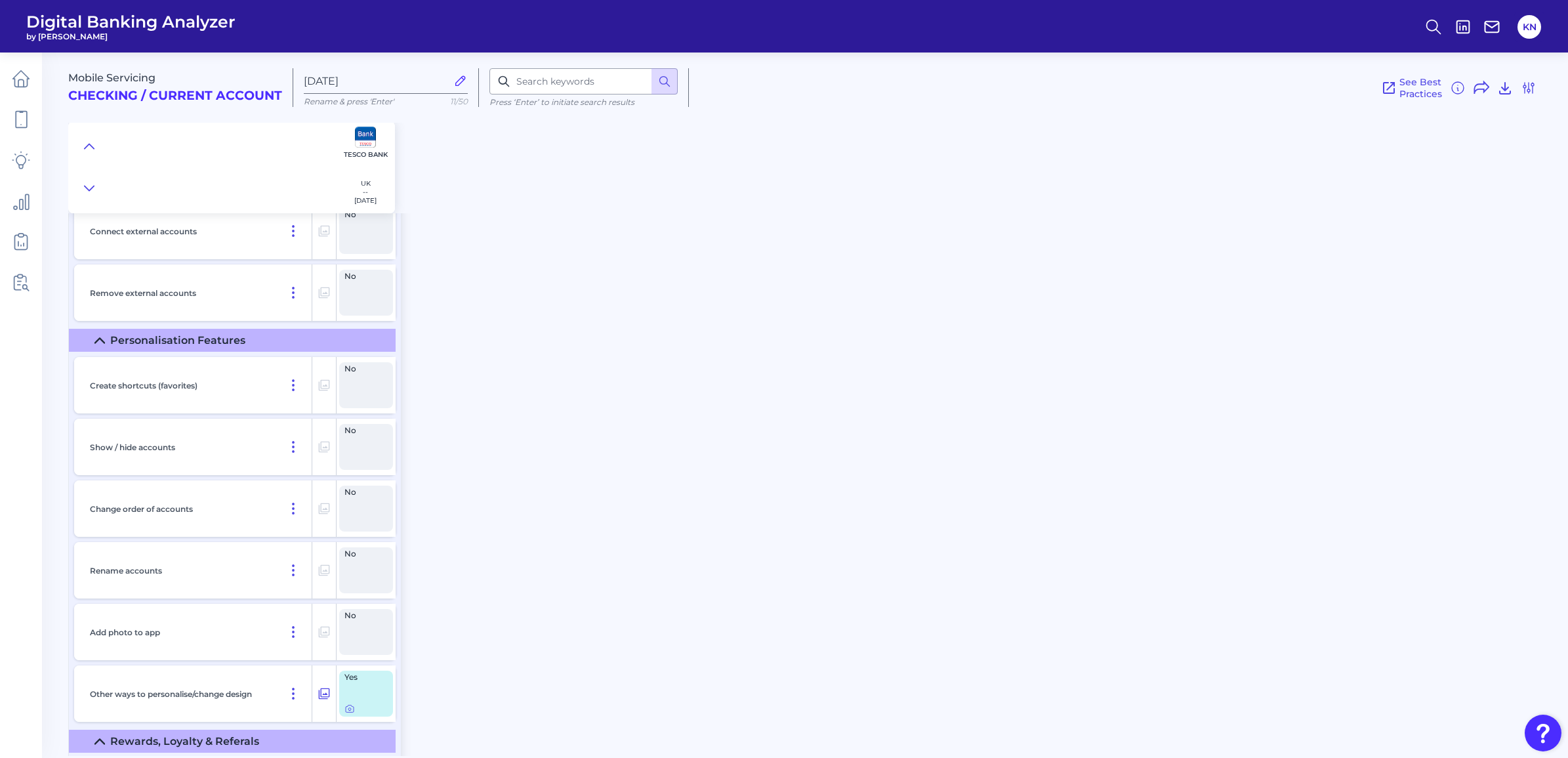
scroll to position [14188, 0]
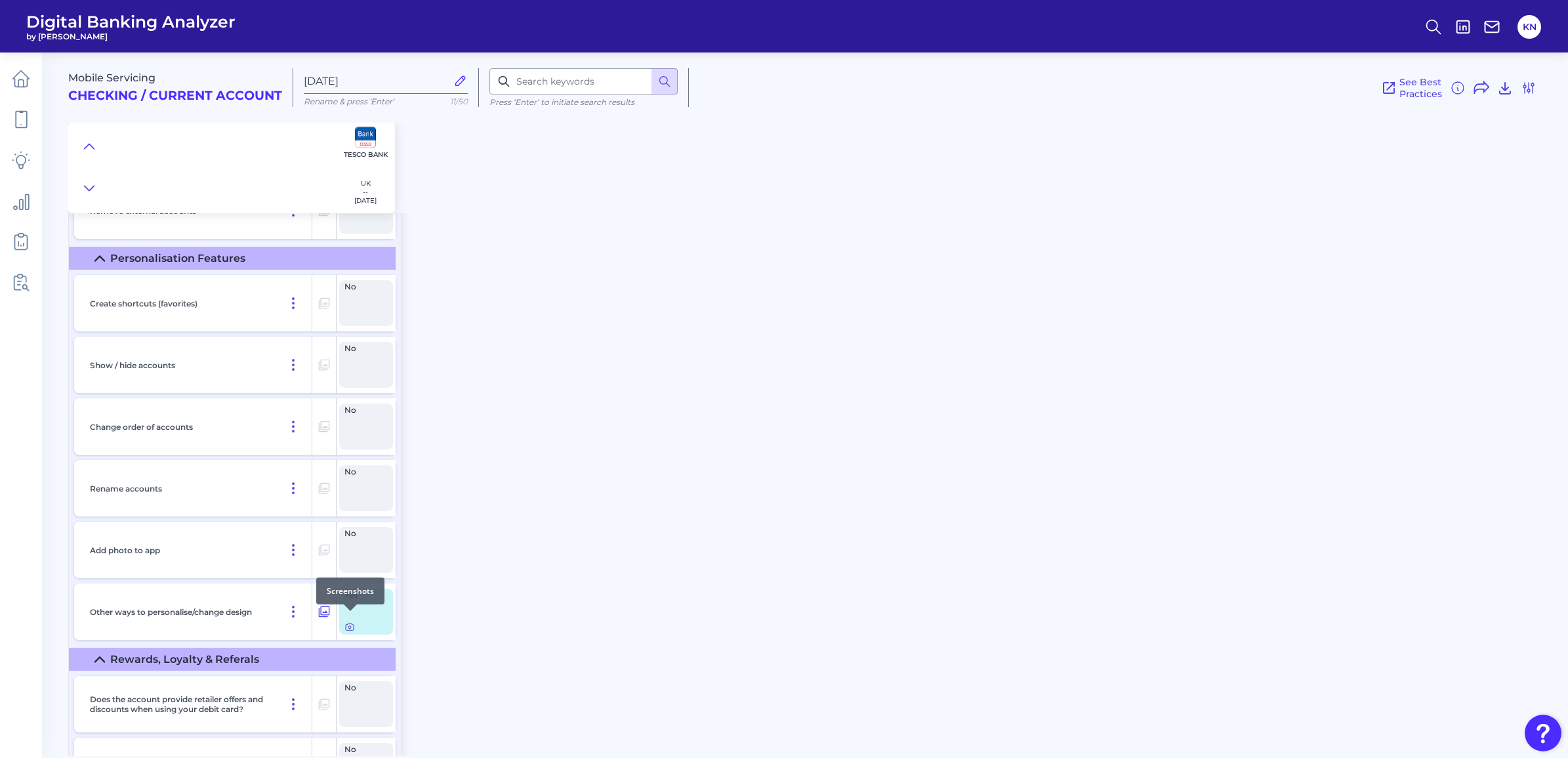
click at [345, 622] on icon at bounding box center [349, 627] width 10 height 10
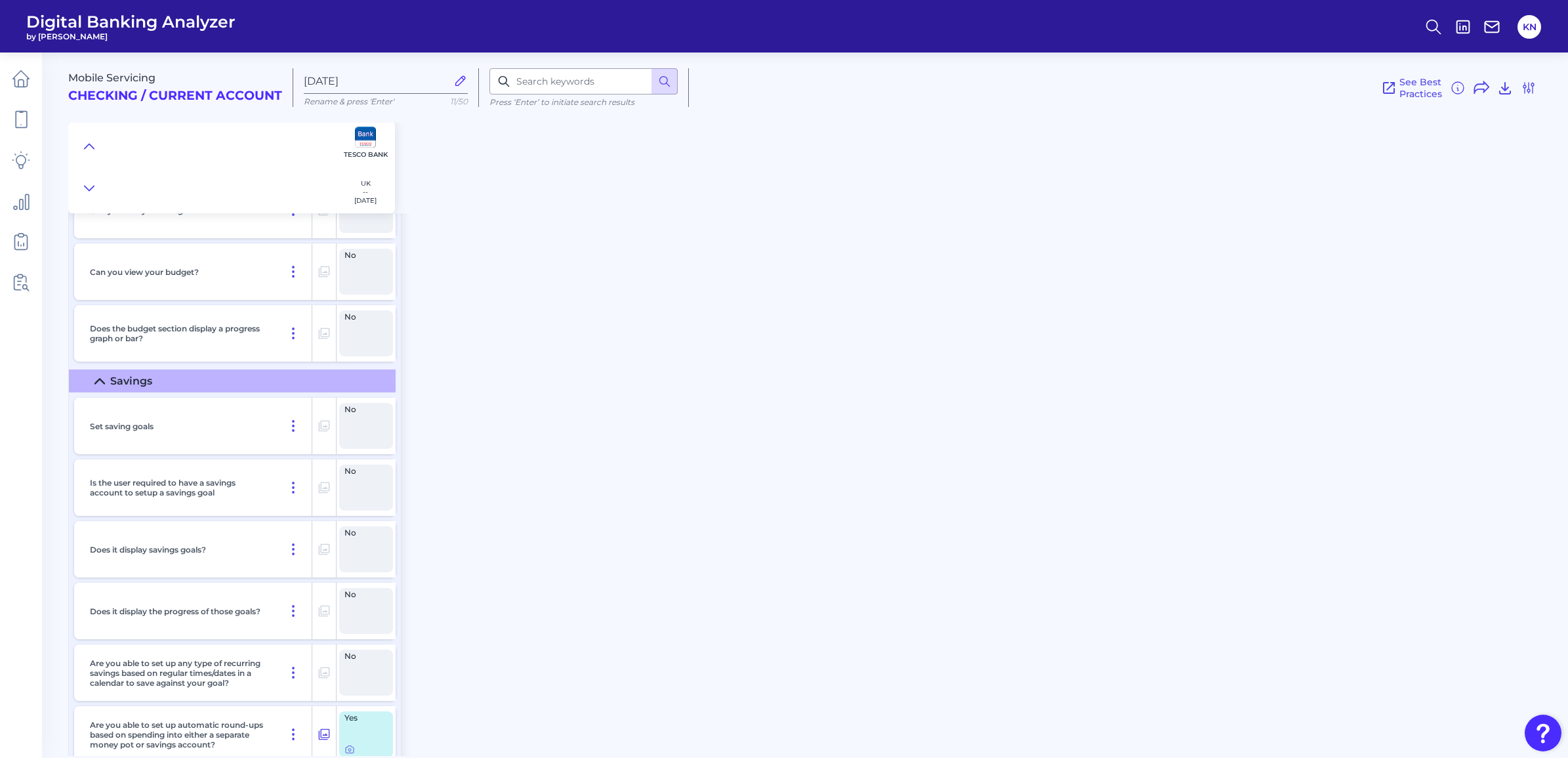
scroll to position [16567, 0]
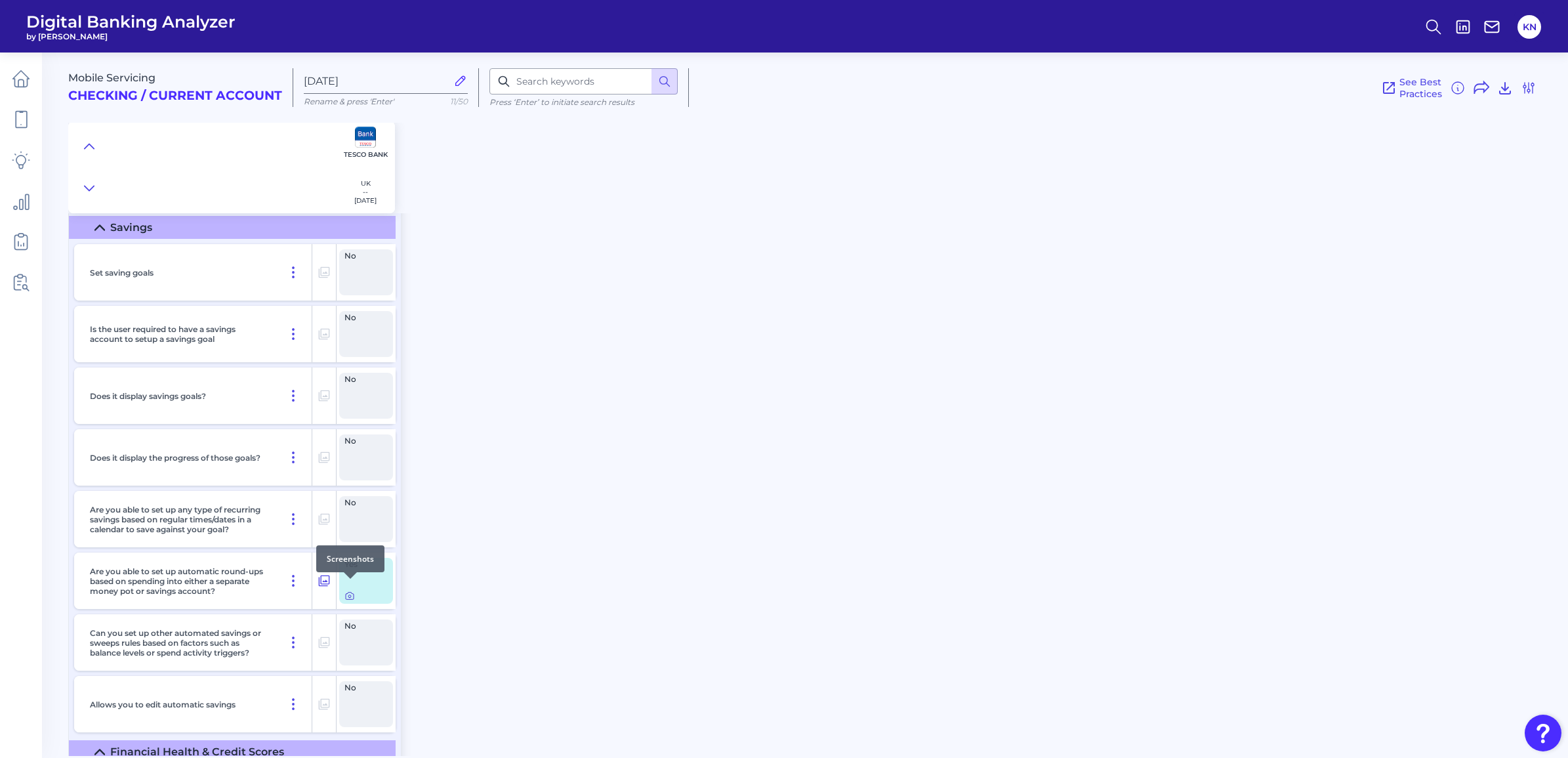
click at [346, 591] on icon at bounding box center [349, 596] width 10 height 10
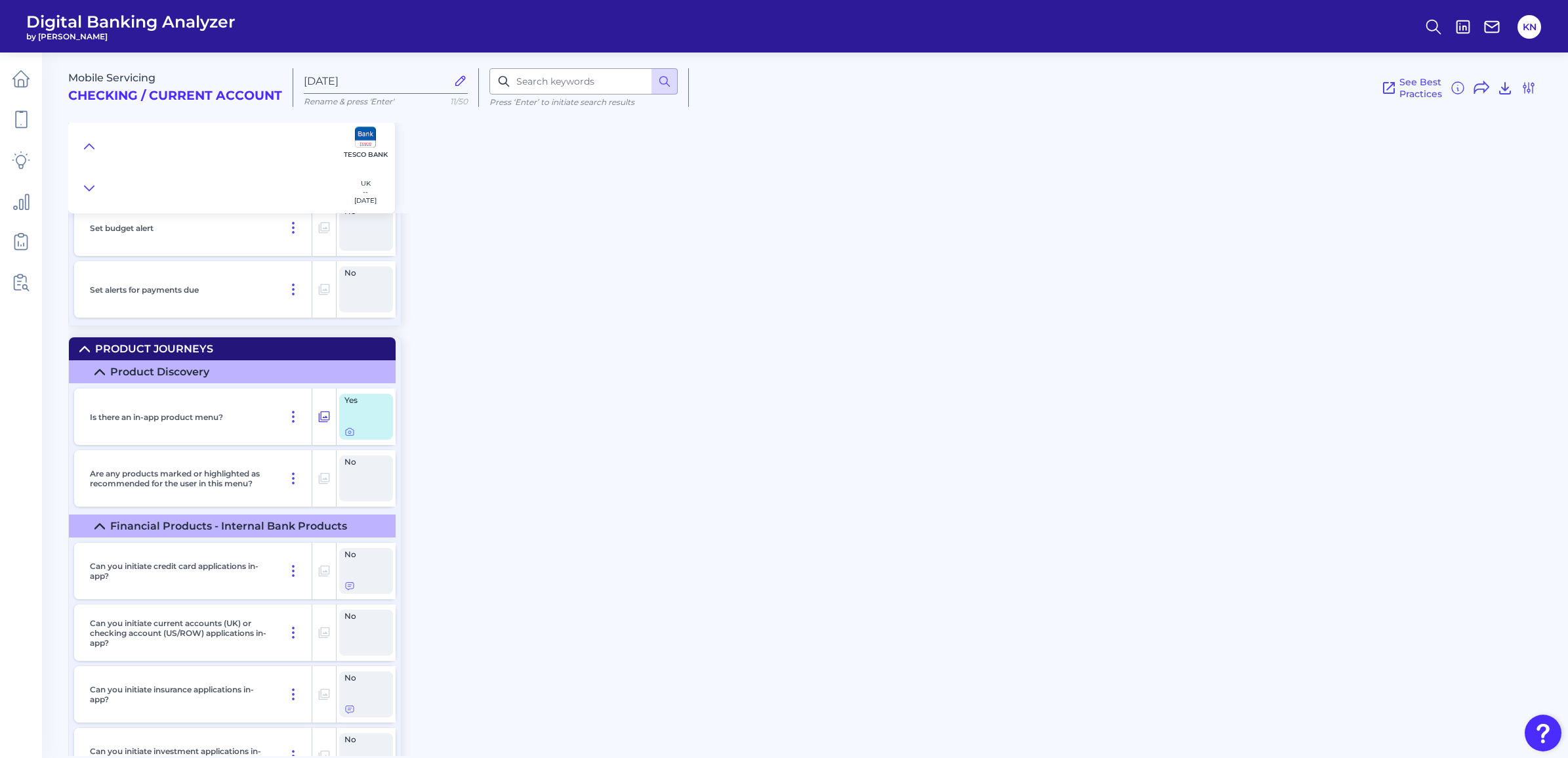
scroll to position [19273, 0]
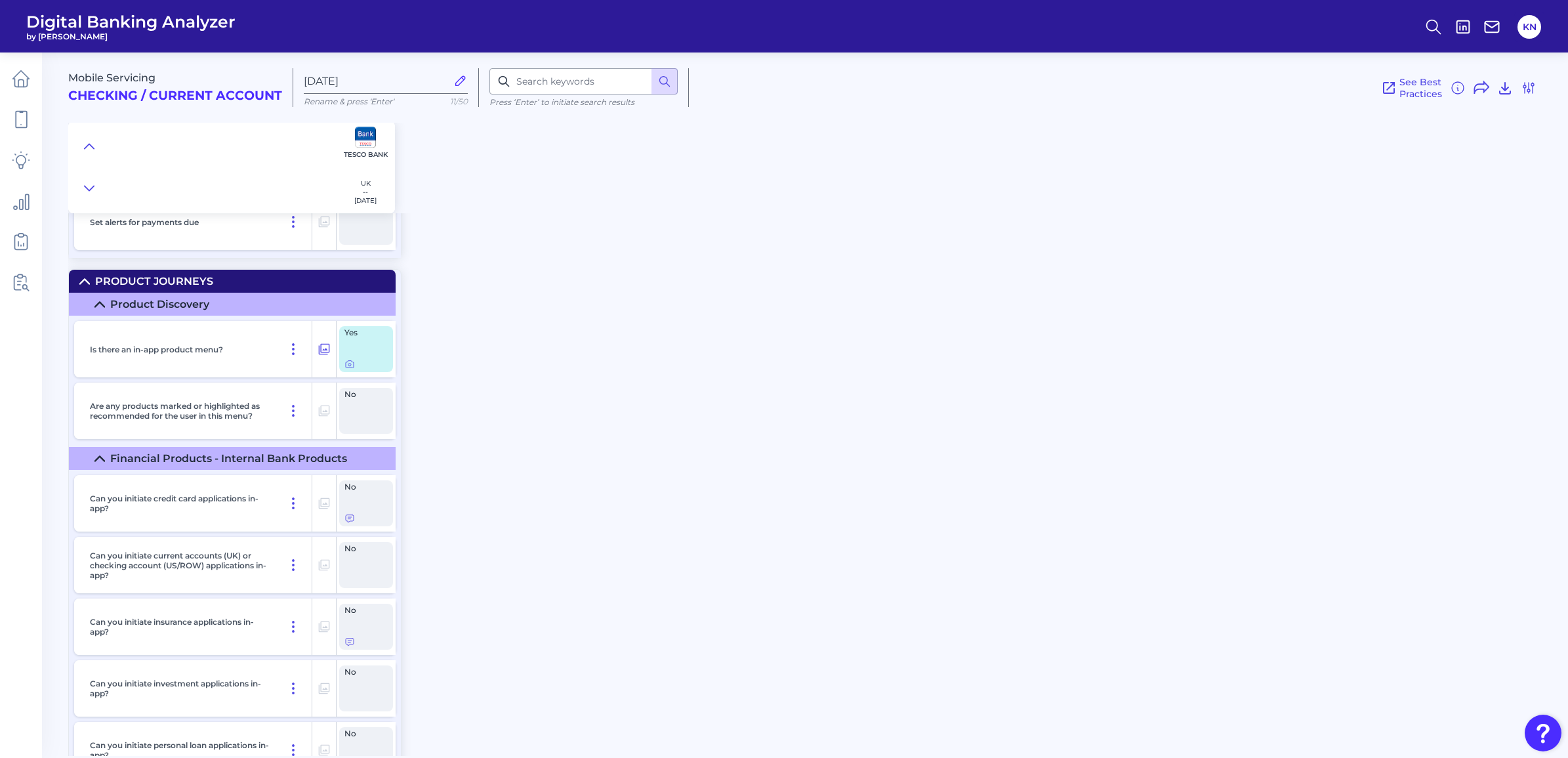
click at [985, 717] on div "Mobile Servicing Checking / Current Account [DATE] Rename & press 'Enter' 11/50…" at bounding box center [818, 399] width 1500 height 713
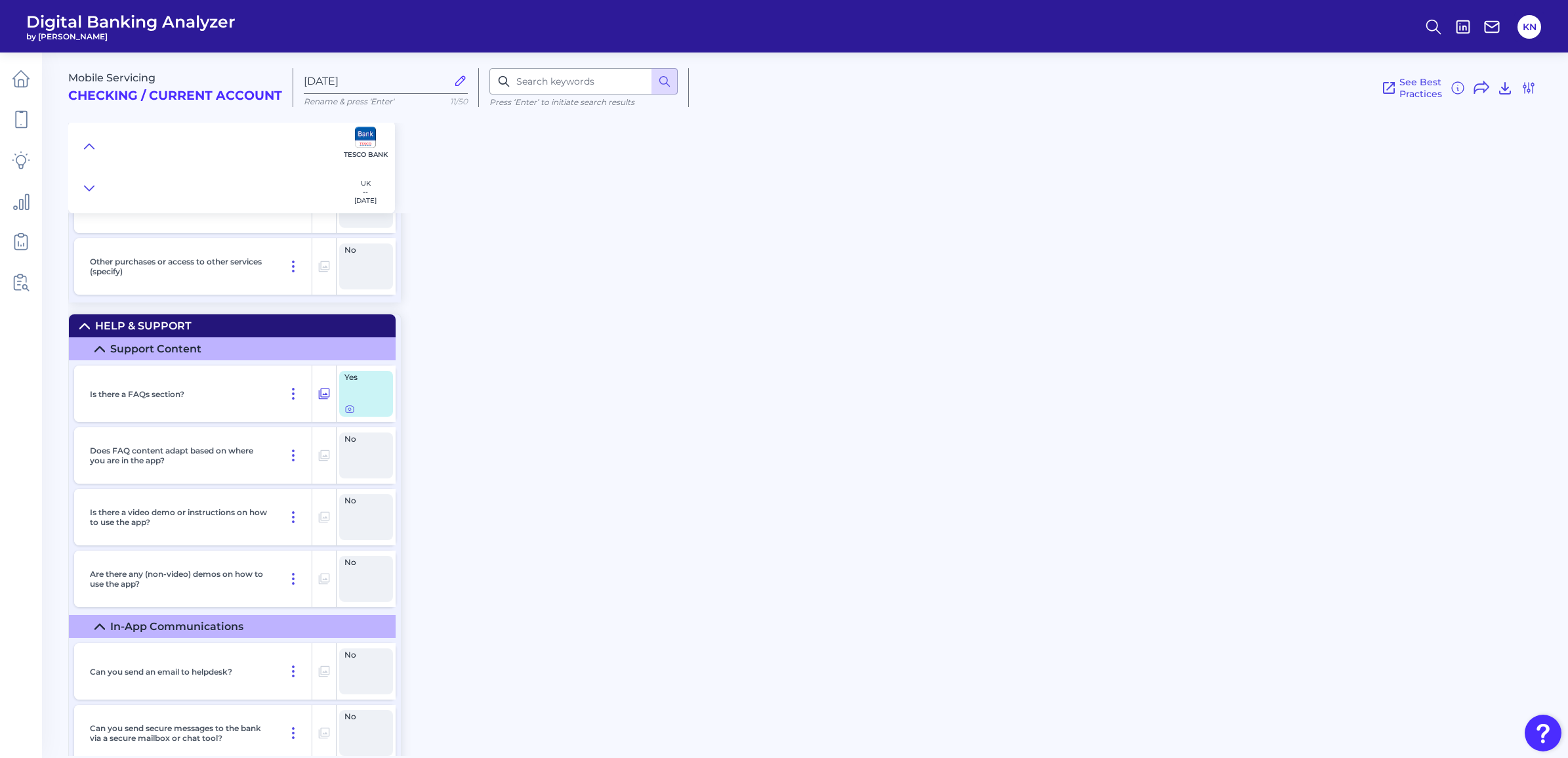
scroll to position [20339, 0]
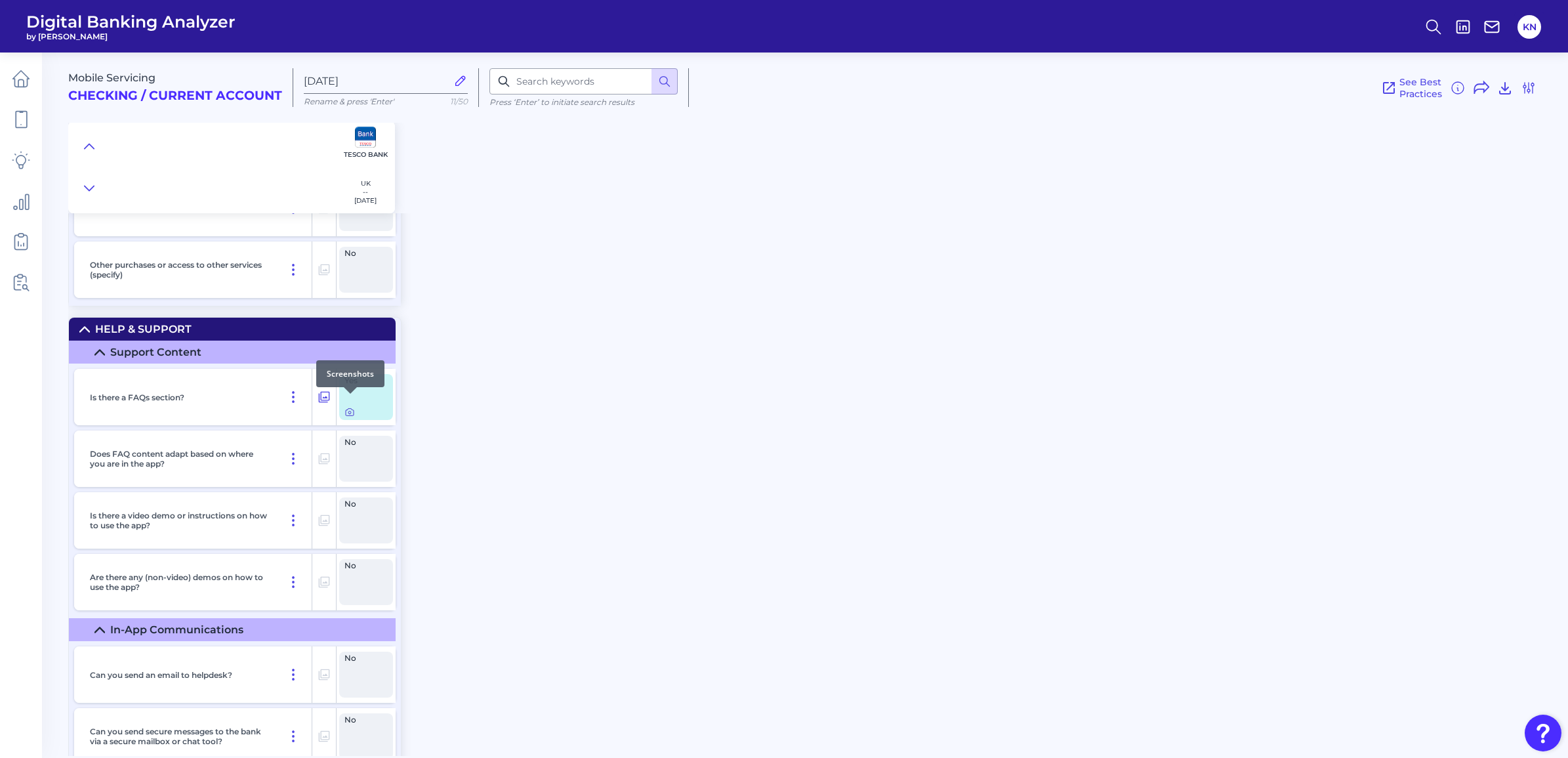
click at [348, 407] on icon at bounding box center [349, 412] width 10 height 10
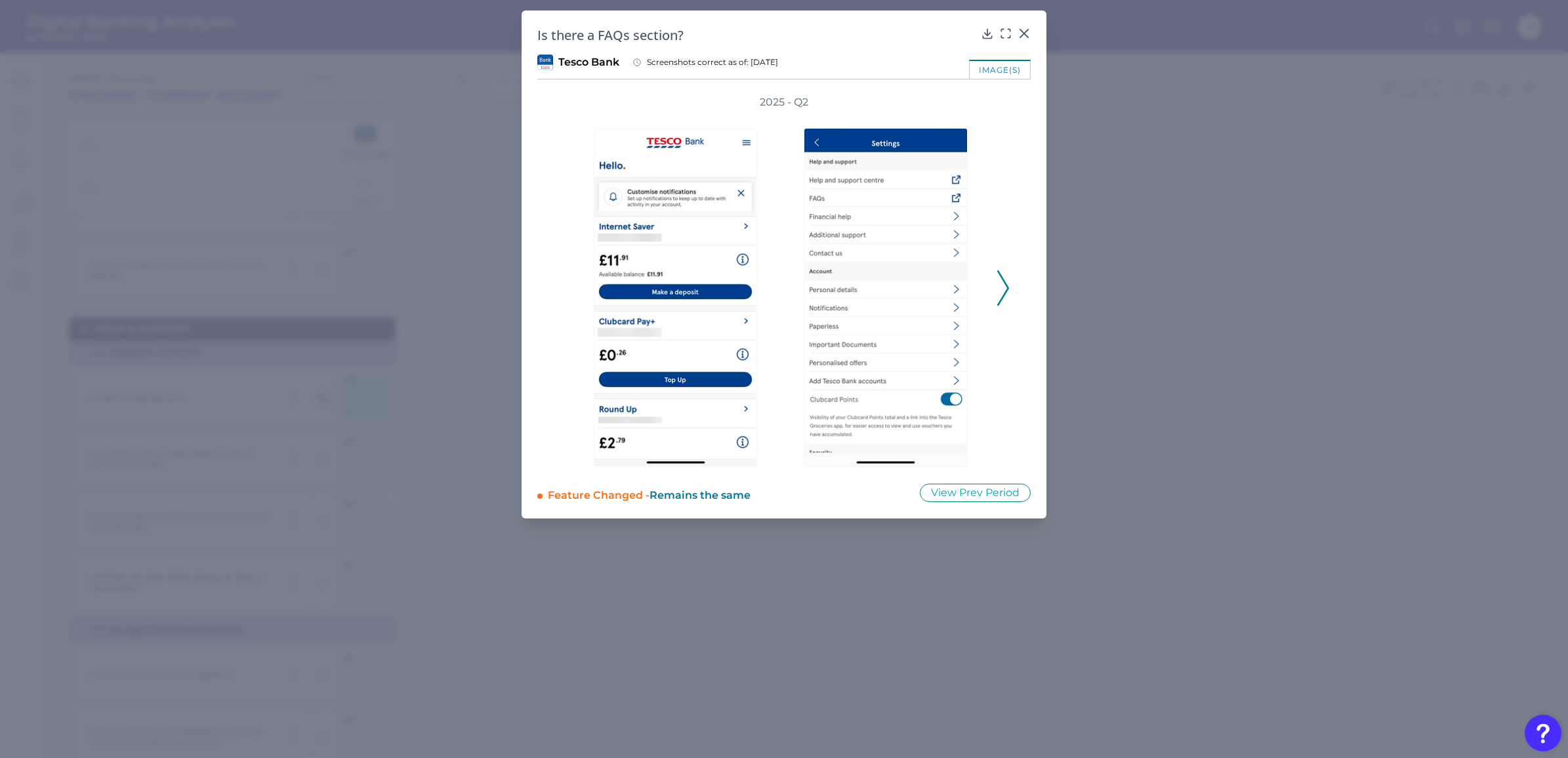
click at [1004, 292] on polyline at bounding box center [1002, 288] width 10 height 34
